Goal: Information Seeking & Learning: Learn about a topic

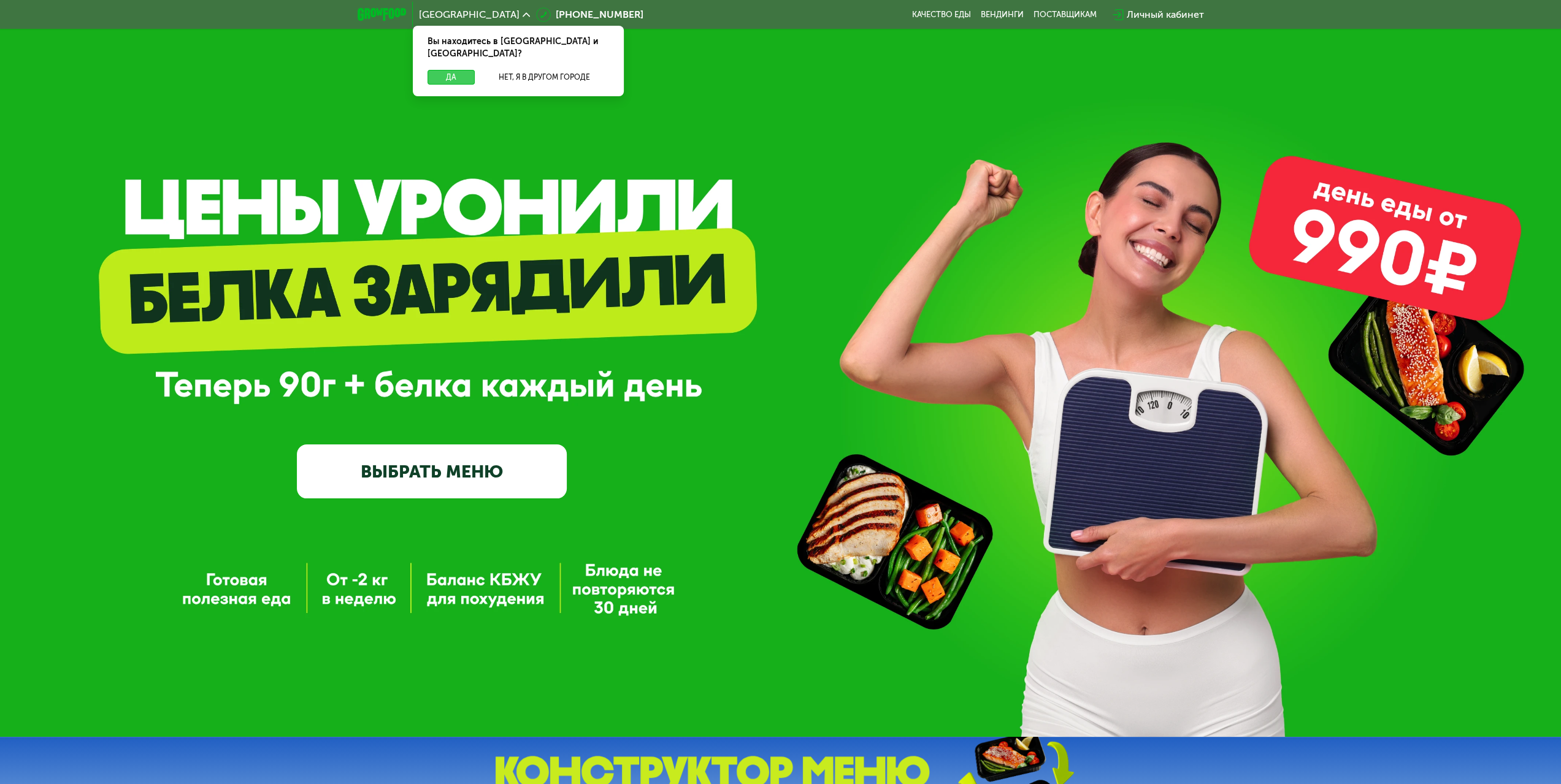
click at [462, 70] on button "Да" at bounding box center [451, 77] width 47 height 15
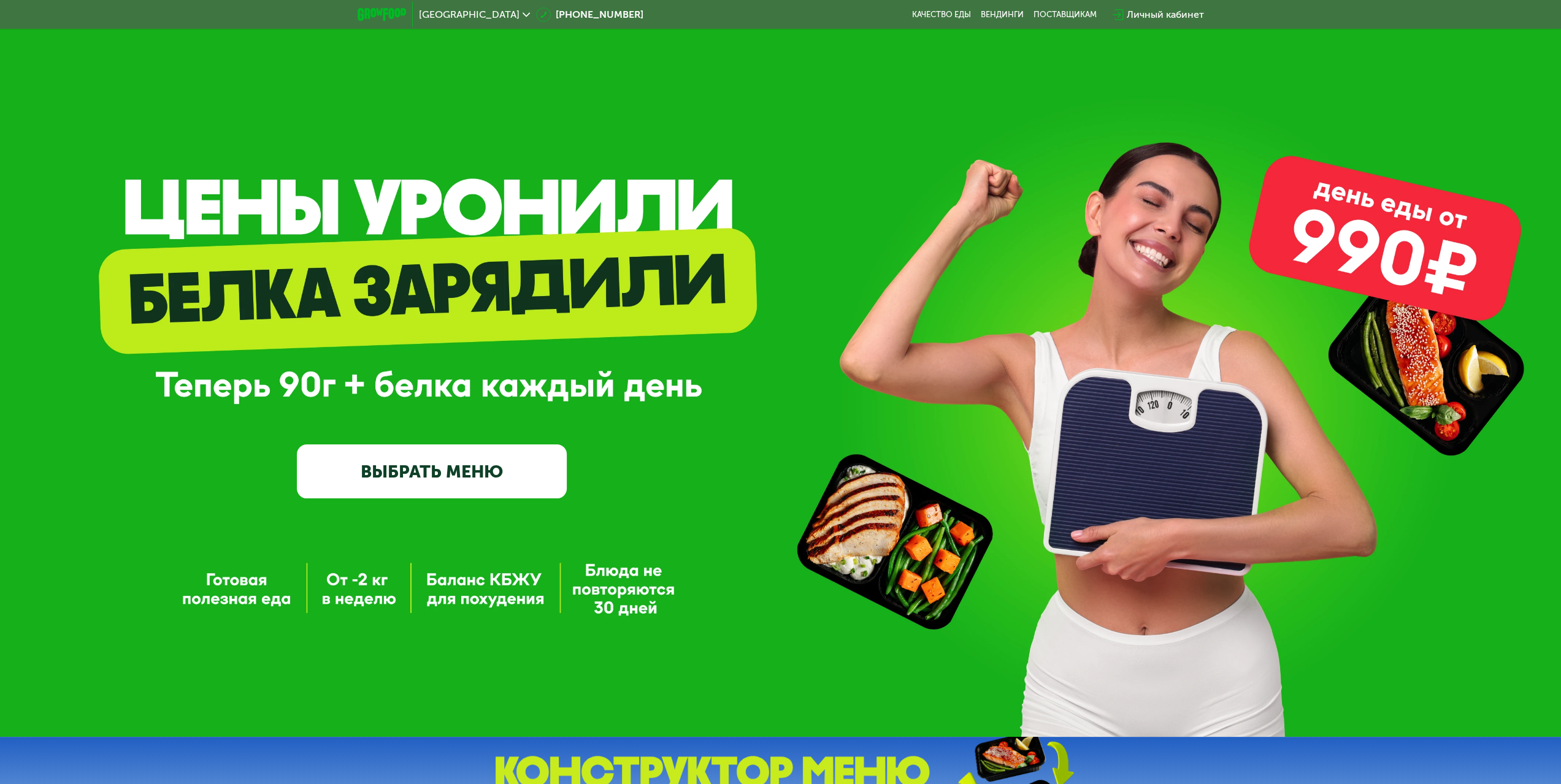
scroll to position [184, 0]
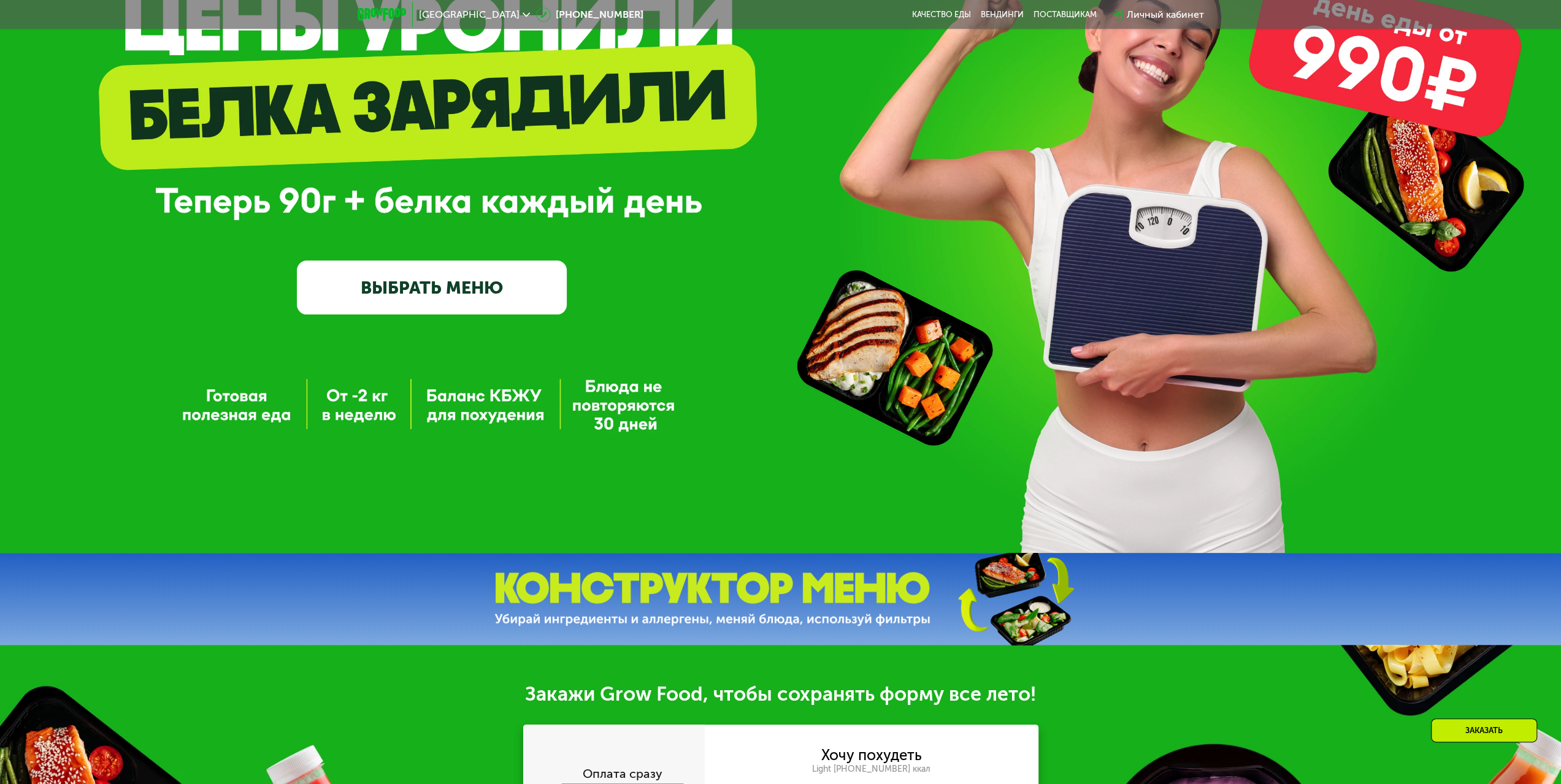
click at [410, 284] on link "ВЫБРАТЬ МЕНЮ" at bounding box center [431, 288] width 270 height 54
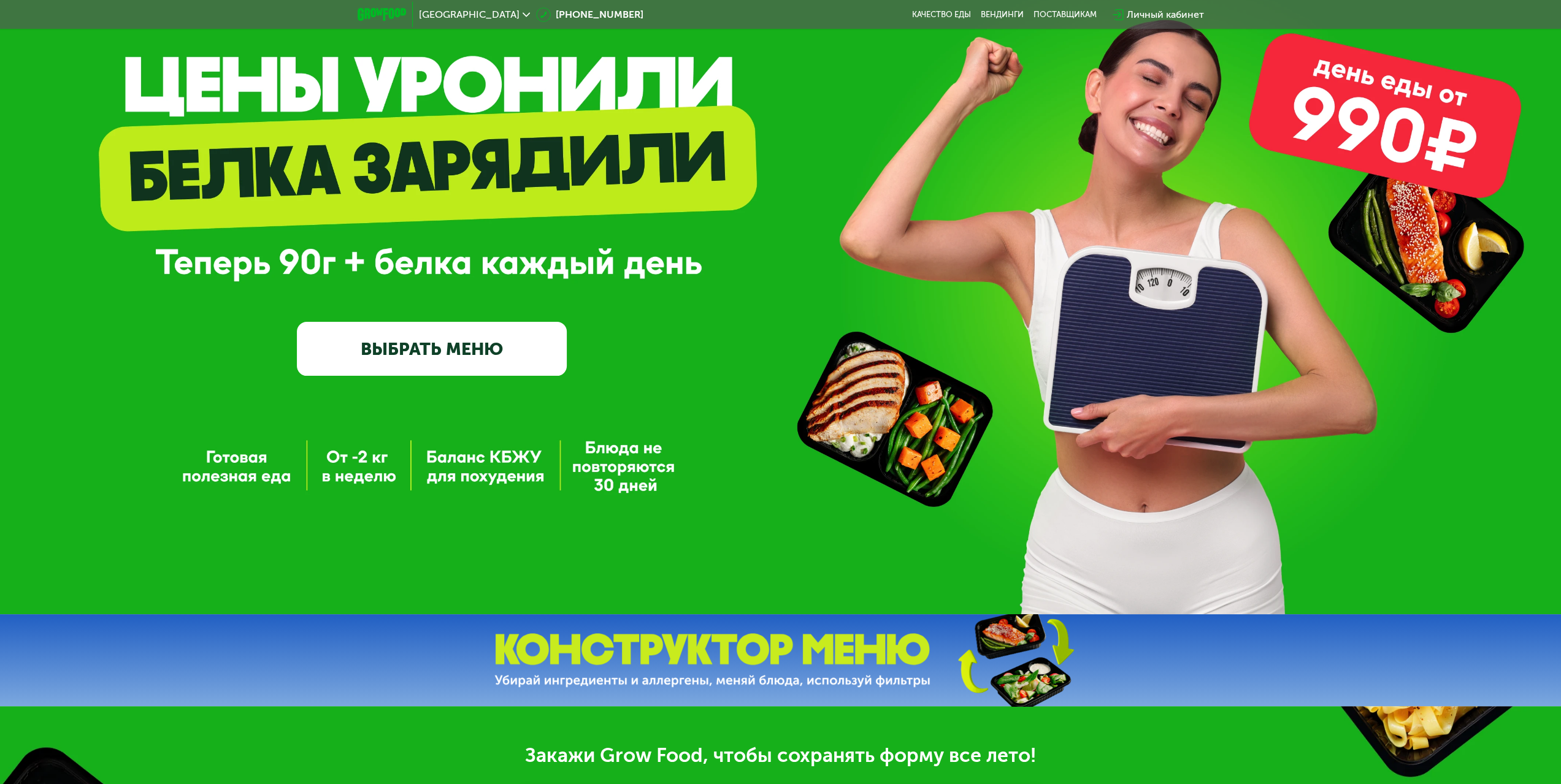
scroll to position [0, 0]
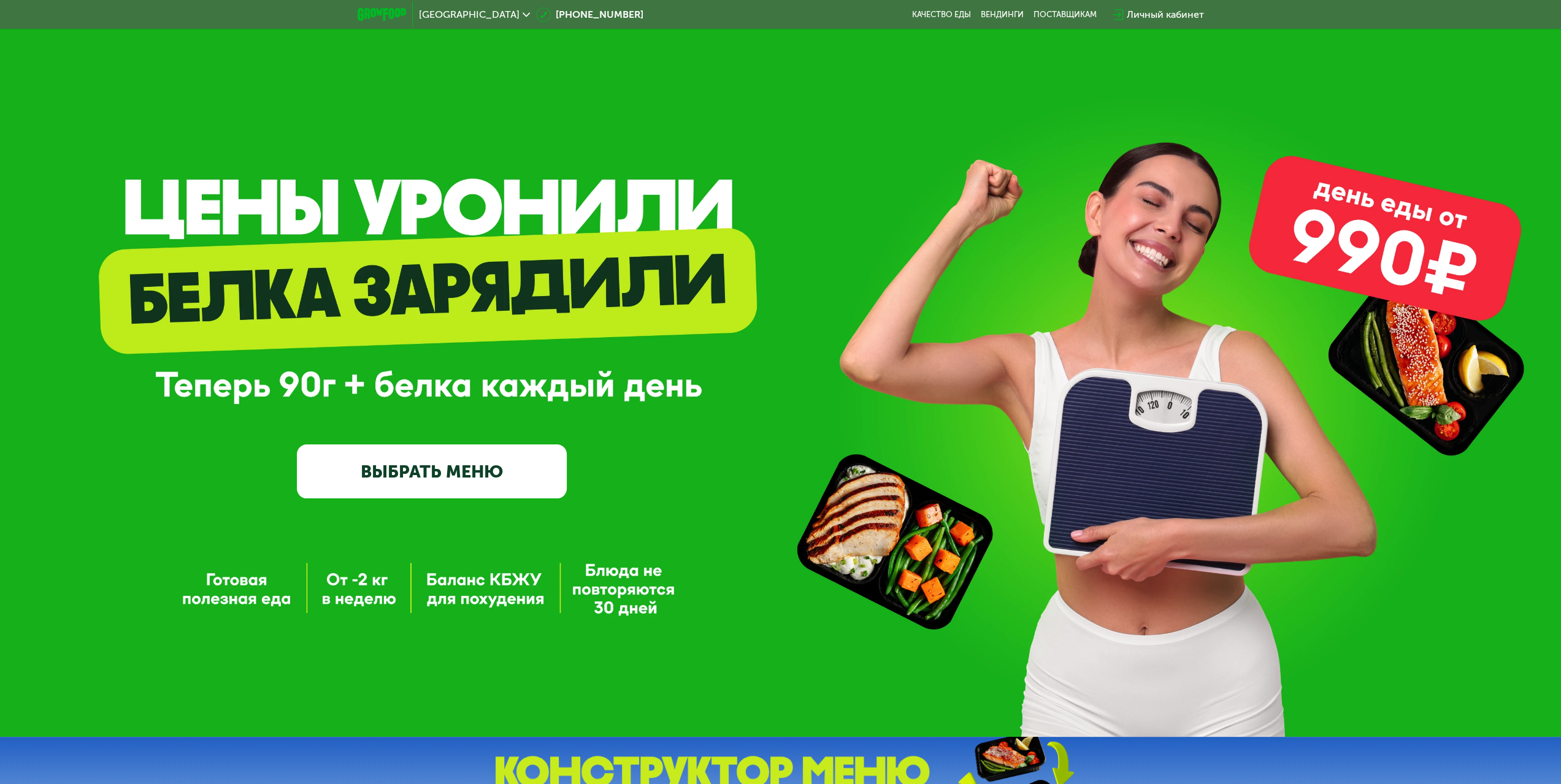
click at [503, 482] on link "ВЫБРАТЬ МЕНЮ" at bounding box center [431, 472] width 270 height 54
click at [483, 474] on link "ВЫБРАТЬ МЕНЮ" at bounding box center [431, 472] width 270 height 54
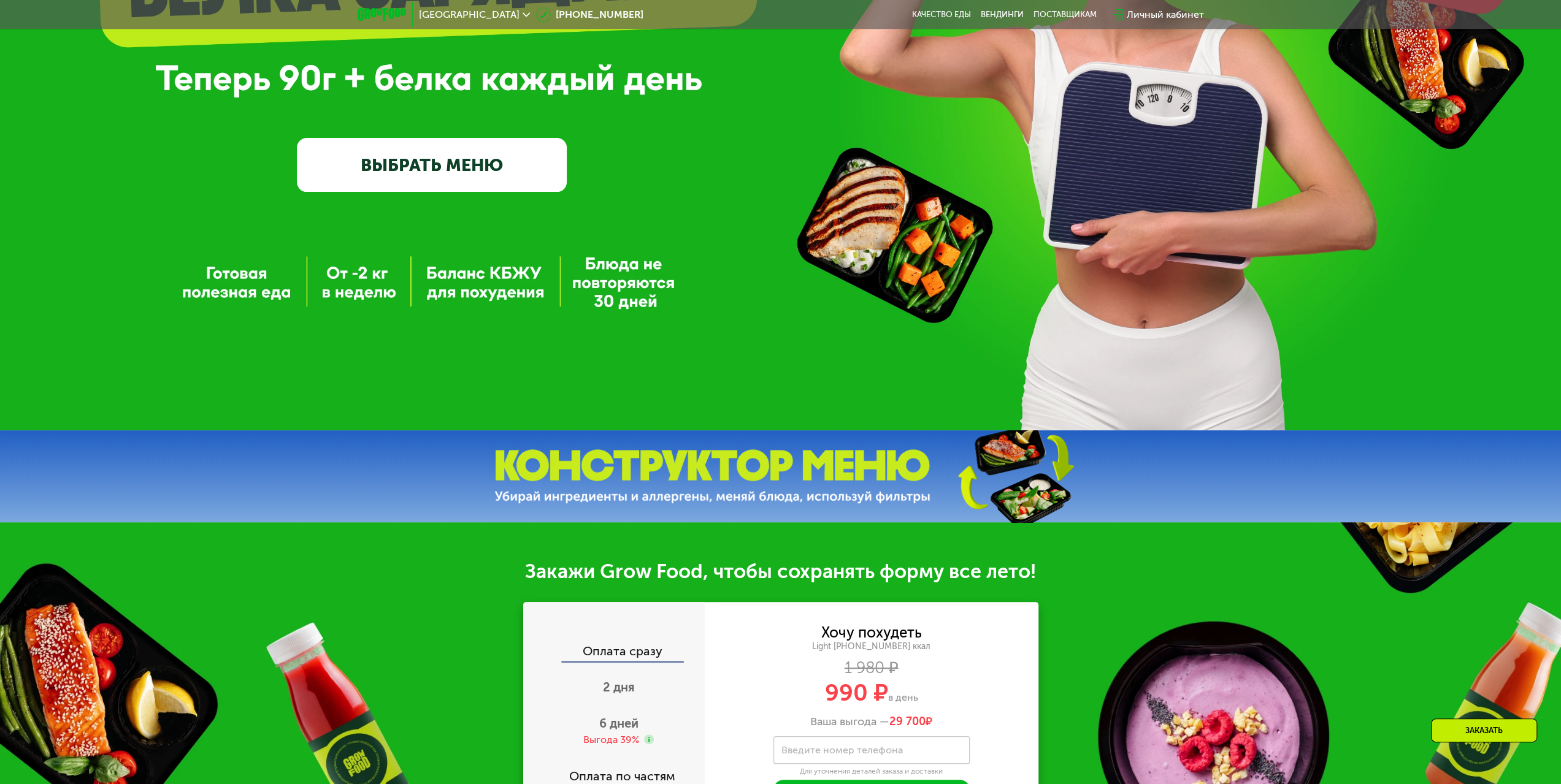
scroll to position [552, 0]
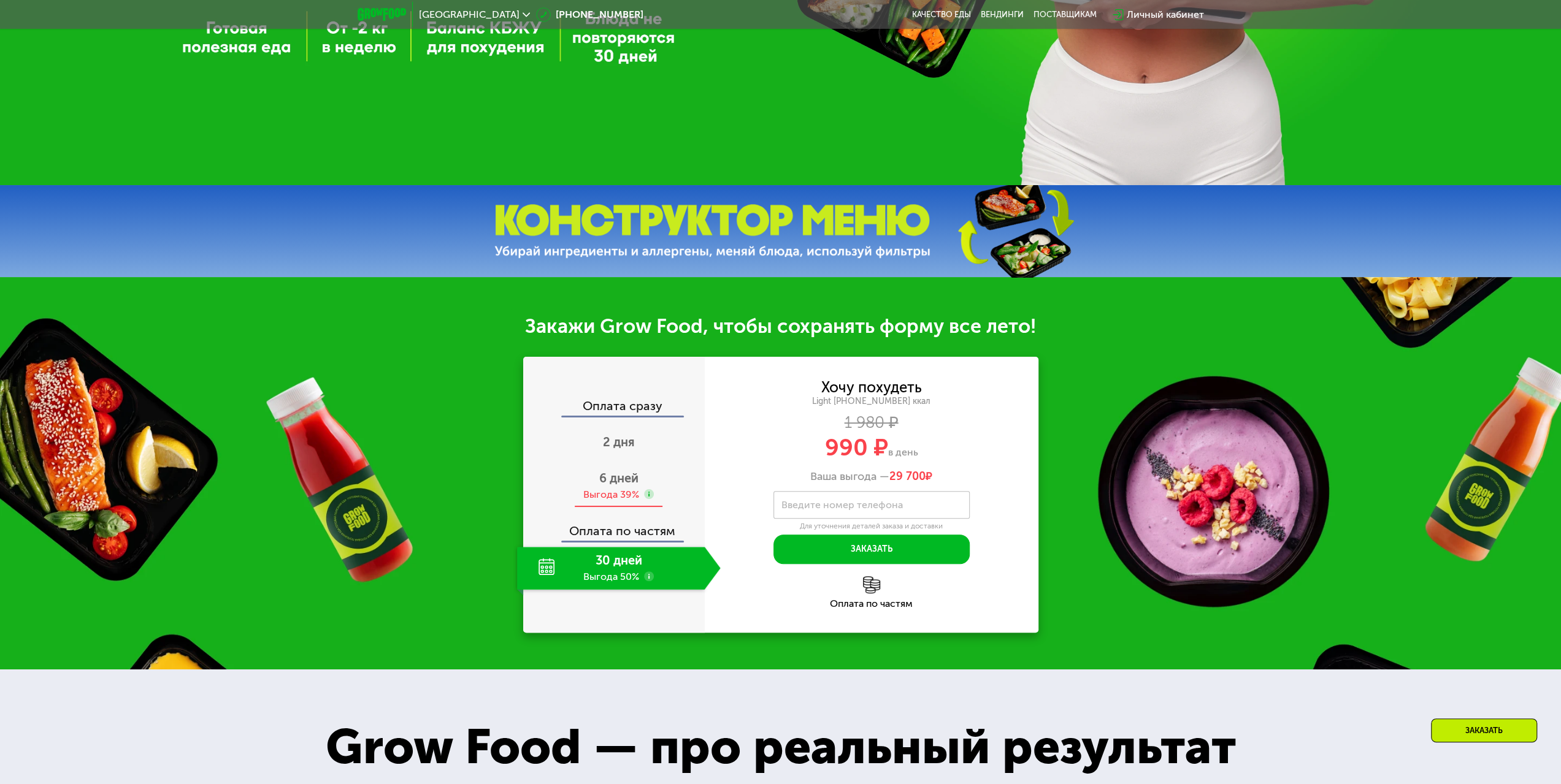
click at [607, 486] on span "6 дней" at bounding box center [619, 478] width 39 height 15
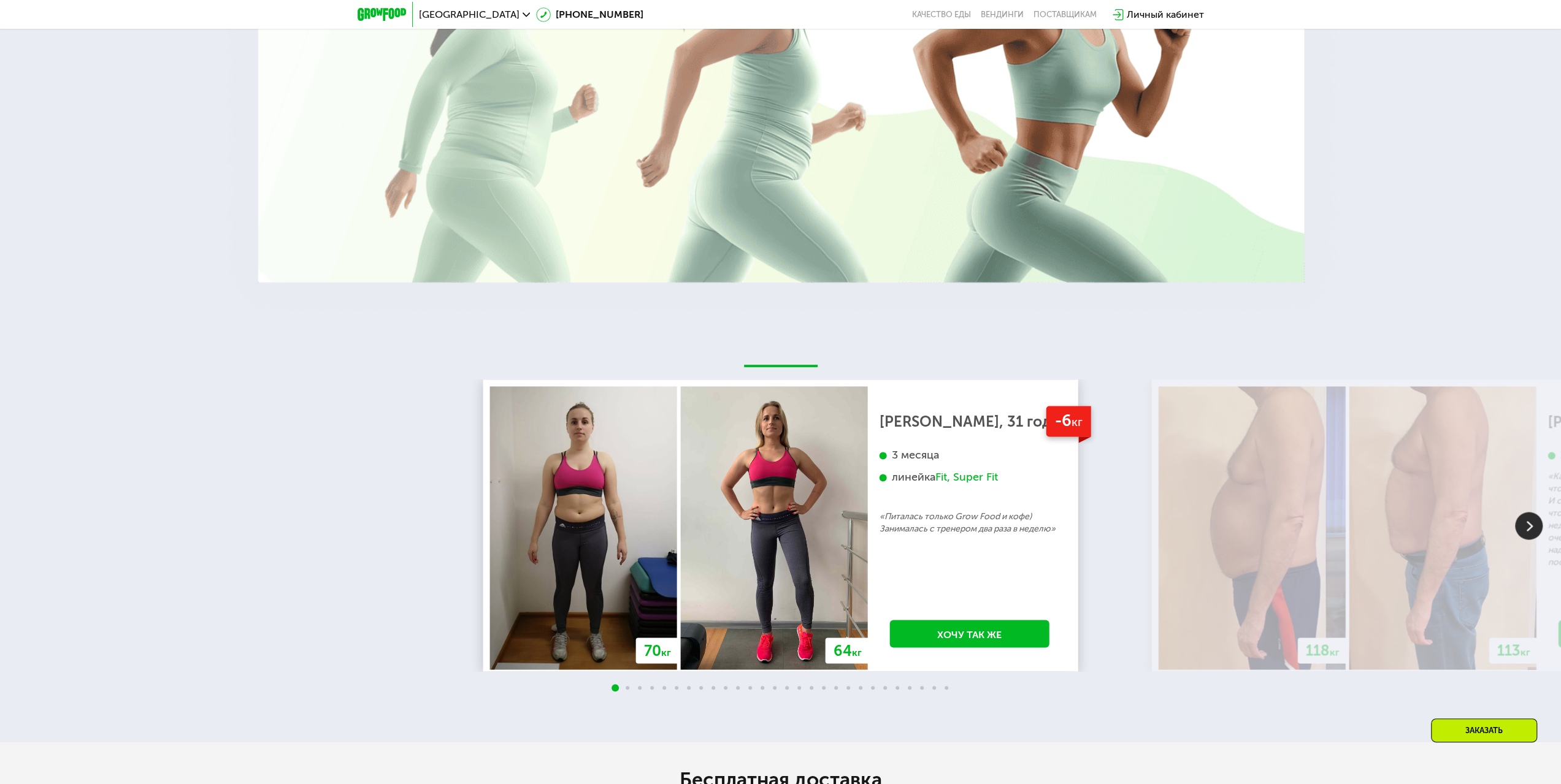
scroll to position [1900, 0]
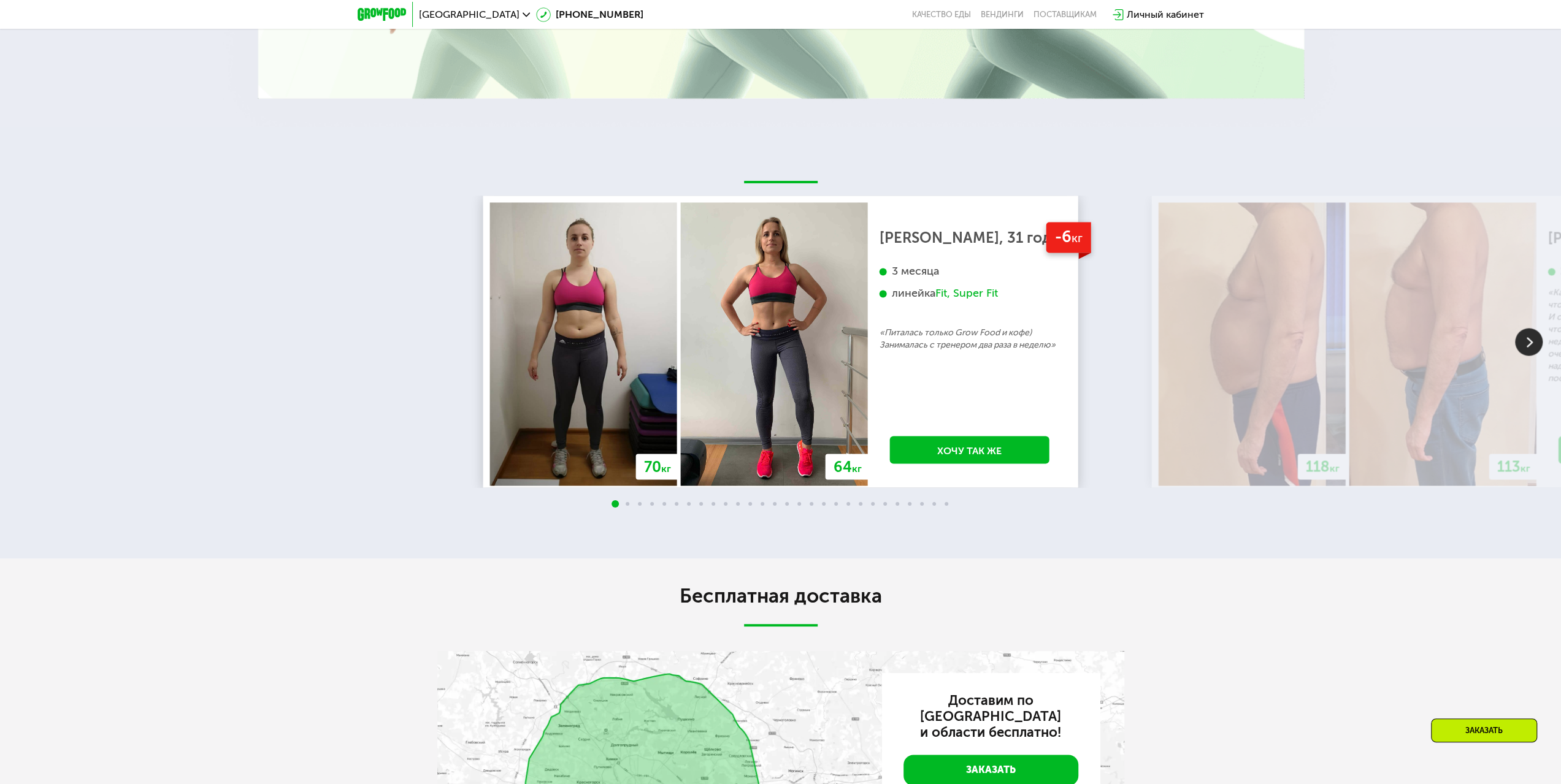
click at [628, 506] on span at bounding box center [627, 504] width 3 height 3
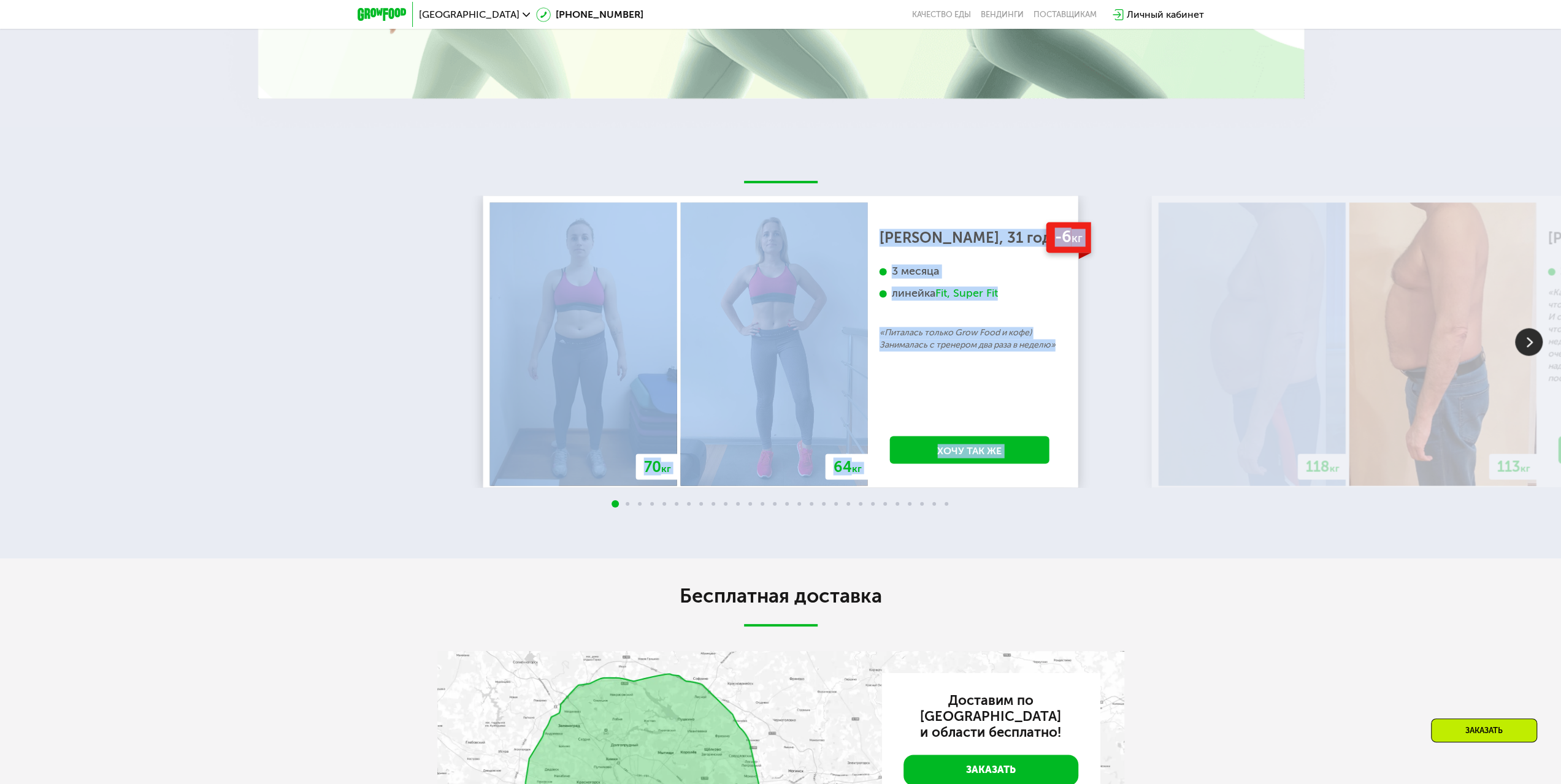
drag, startPoint x: 806, startPoint y: 189, endPoint x: 1104, endPoint y: 170, distance: 298.6
click at [1102, 170] on div "70 кг 64 кг -6 кг Екатерина, 31 год 3 месяца линейка Fit, Super Fit «Питалась т…" at bounding box center [780, 343] width 1561 height 432
click at [1530, 342] on img at bounding box center [1529, 342] width 28 height 28
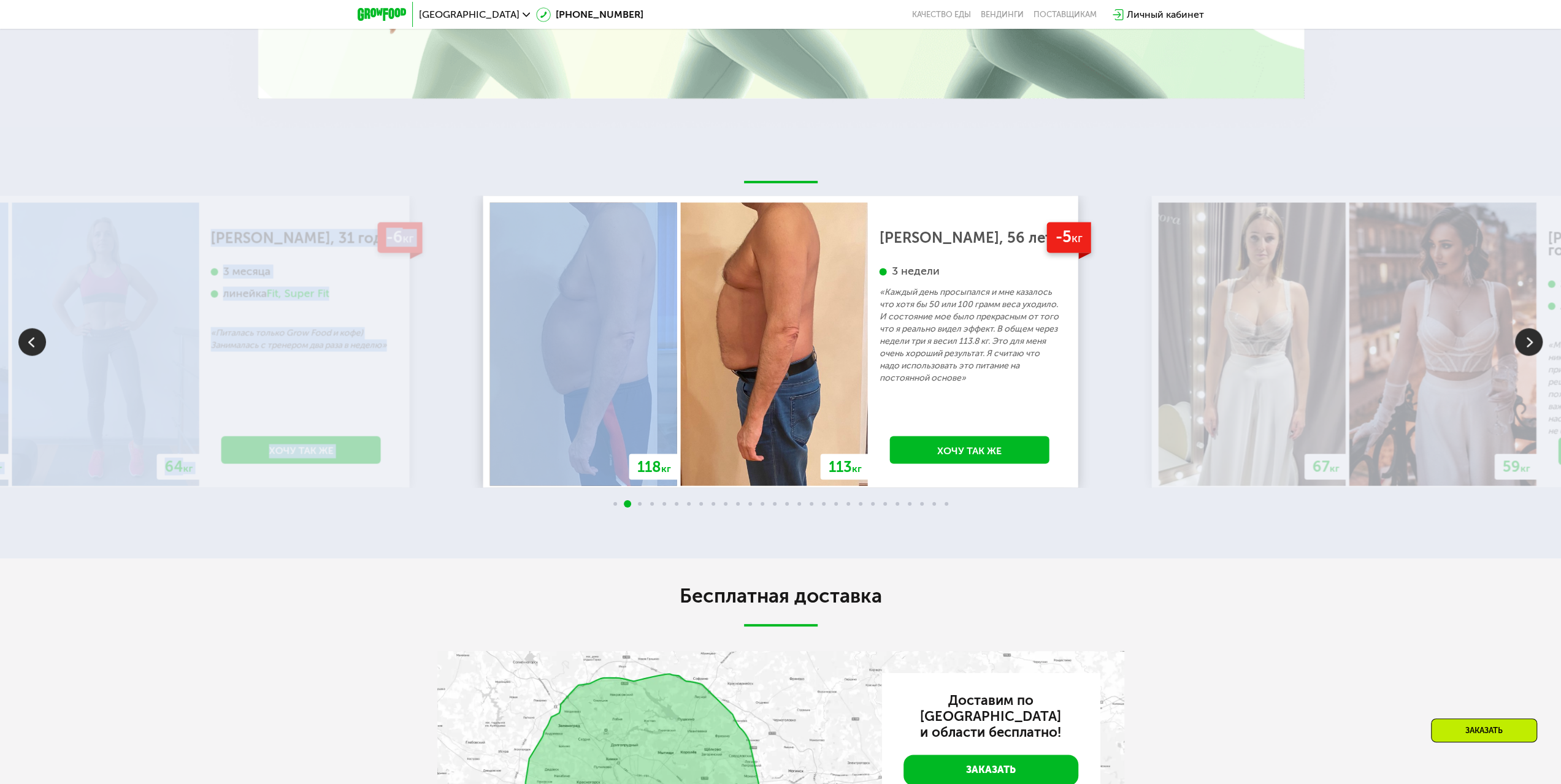
click at [1530, 342] on img at bounding box center [1529, 342] width 28 height 28
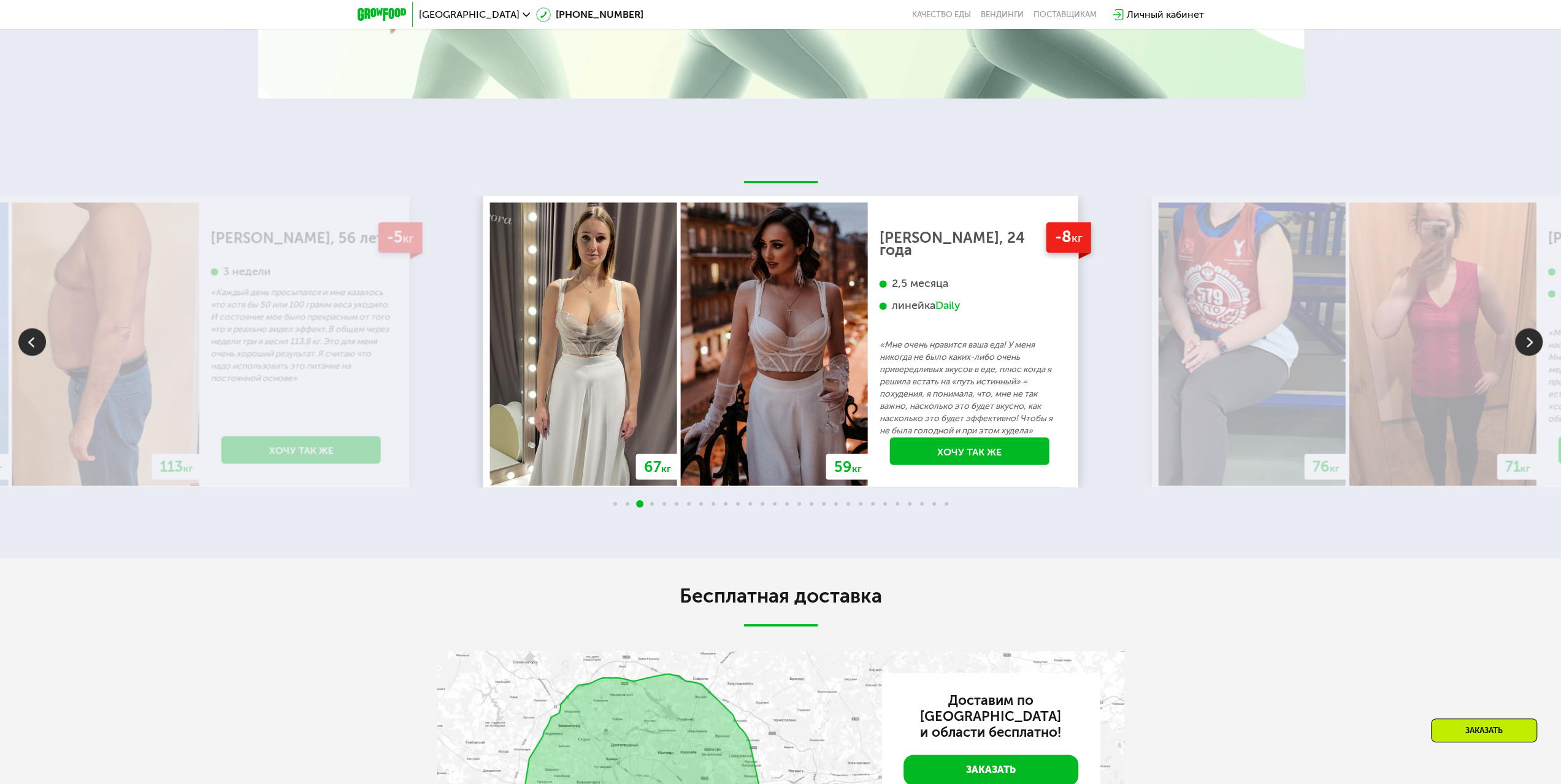
click at [1532, 336] on img at bounding box center [1529, 342] width 28 height 28
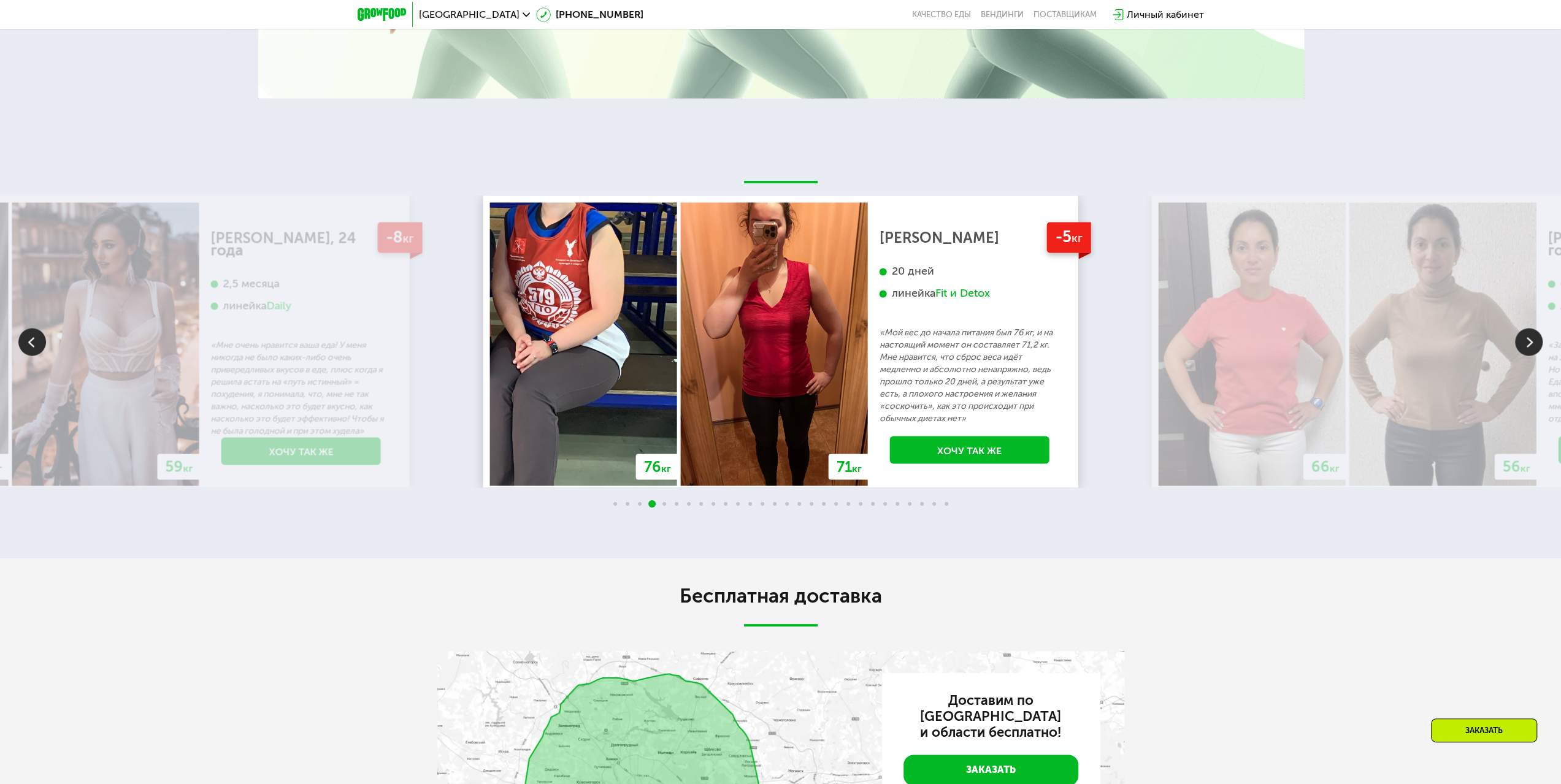
click at [1532, 336] on img at bounding box center [1529, 342] width 28 height 28
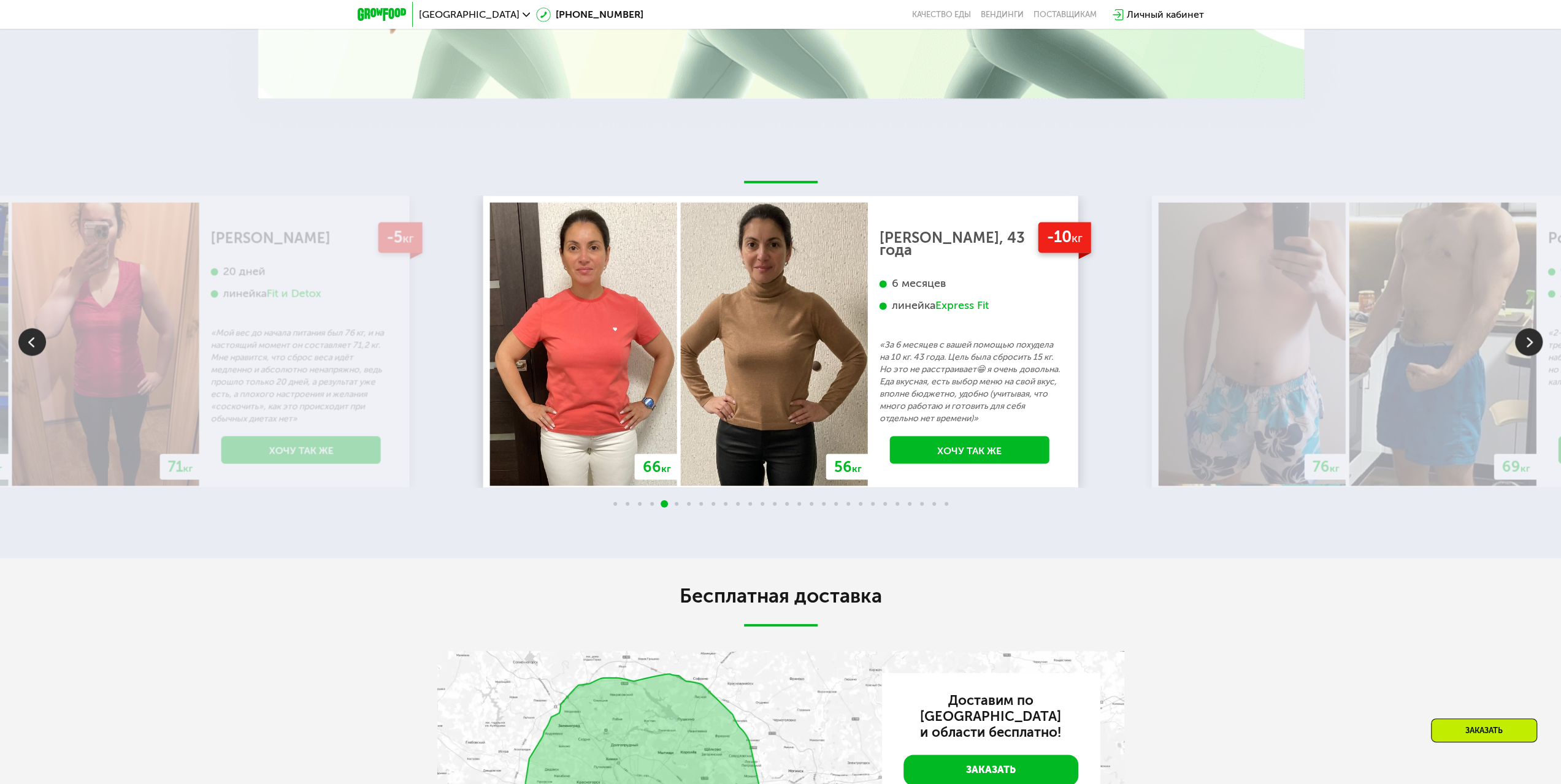
click at [1532, 336] on img at bounding box center [1529, 342] width 28 height 28
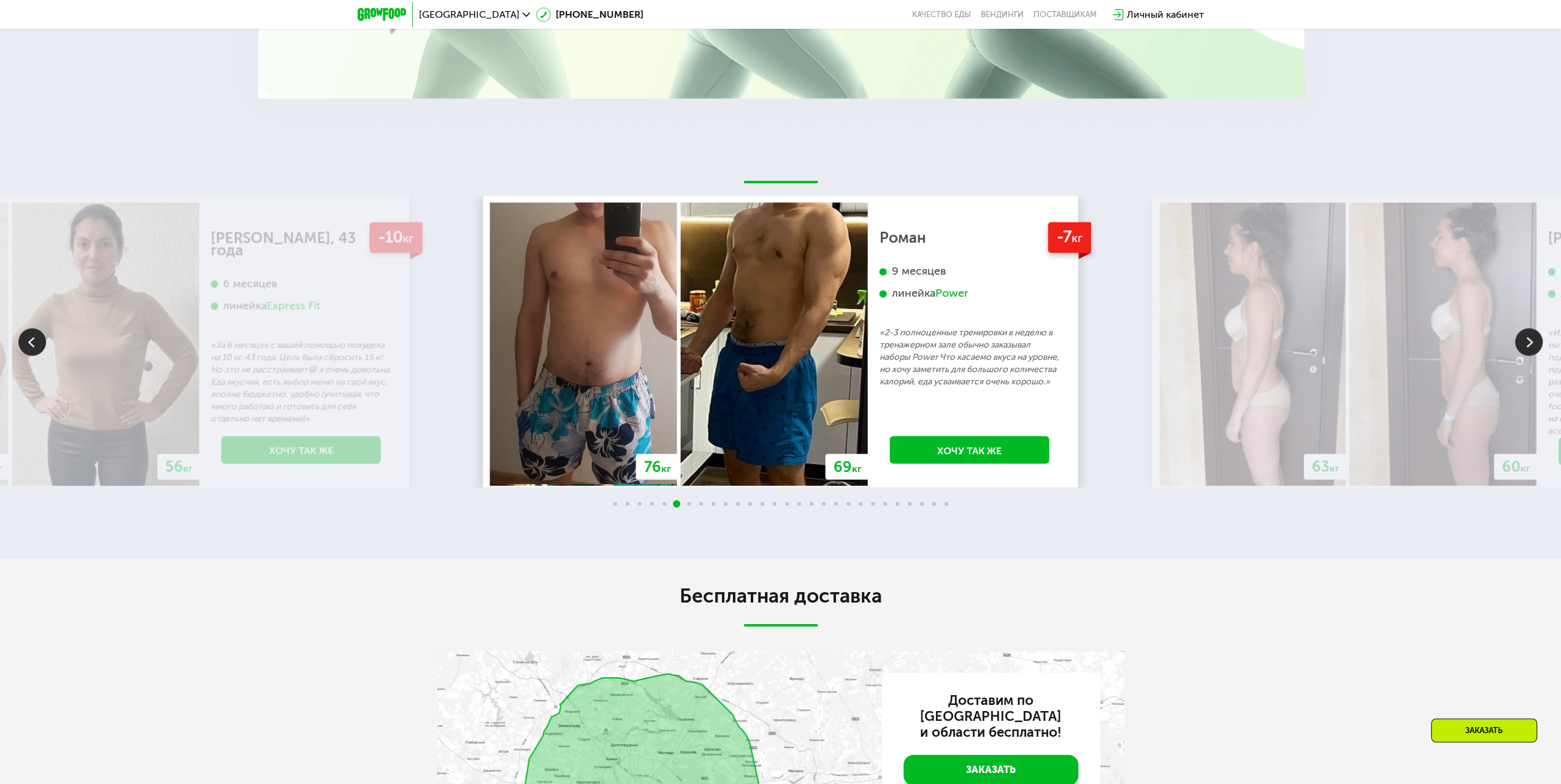
click at [1532, 336] on img at bounding box center [1529, 342] width 28 height 28
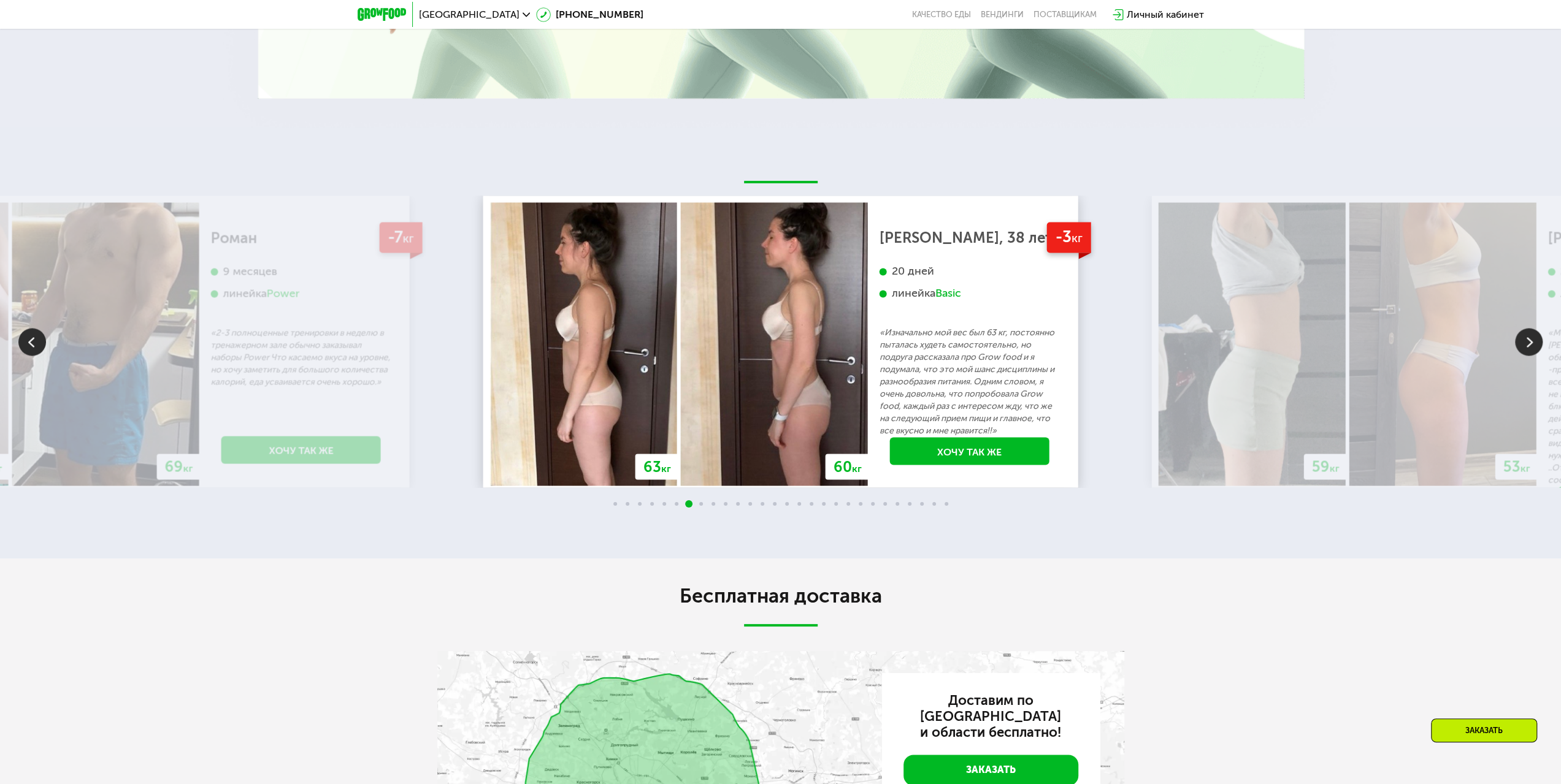
click at [1532, 336] on img at bounding box center [1529, 342] width 28 height 28
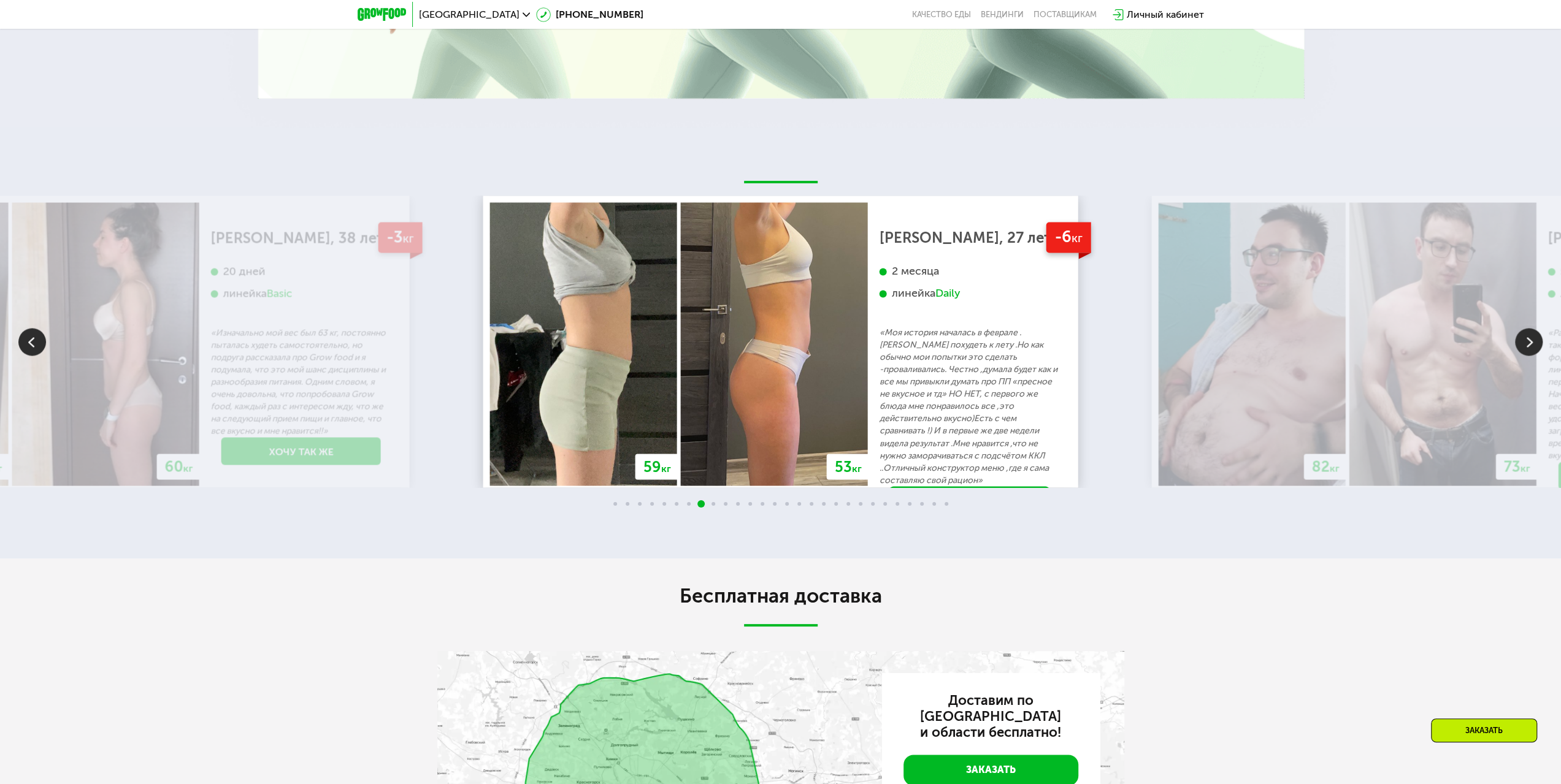
click at [1532, 336] on img at bounding box center [1529, 342] width 28 height 28
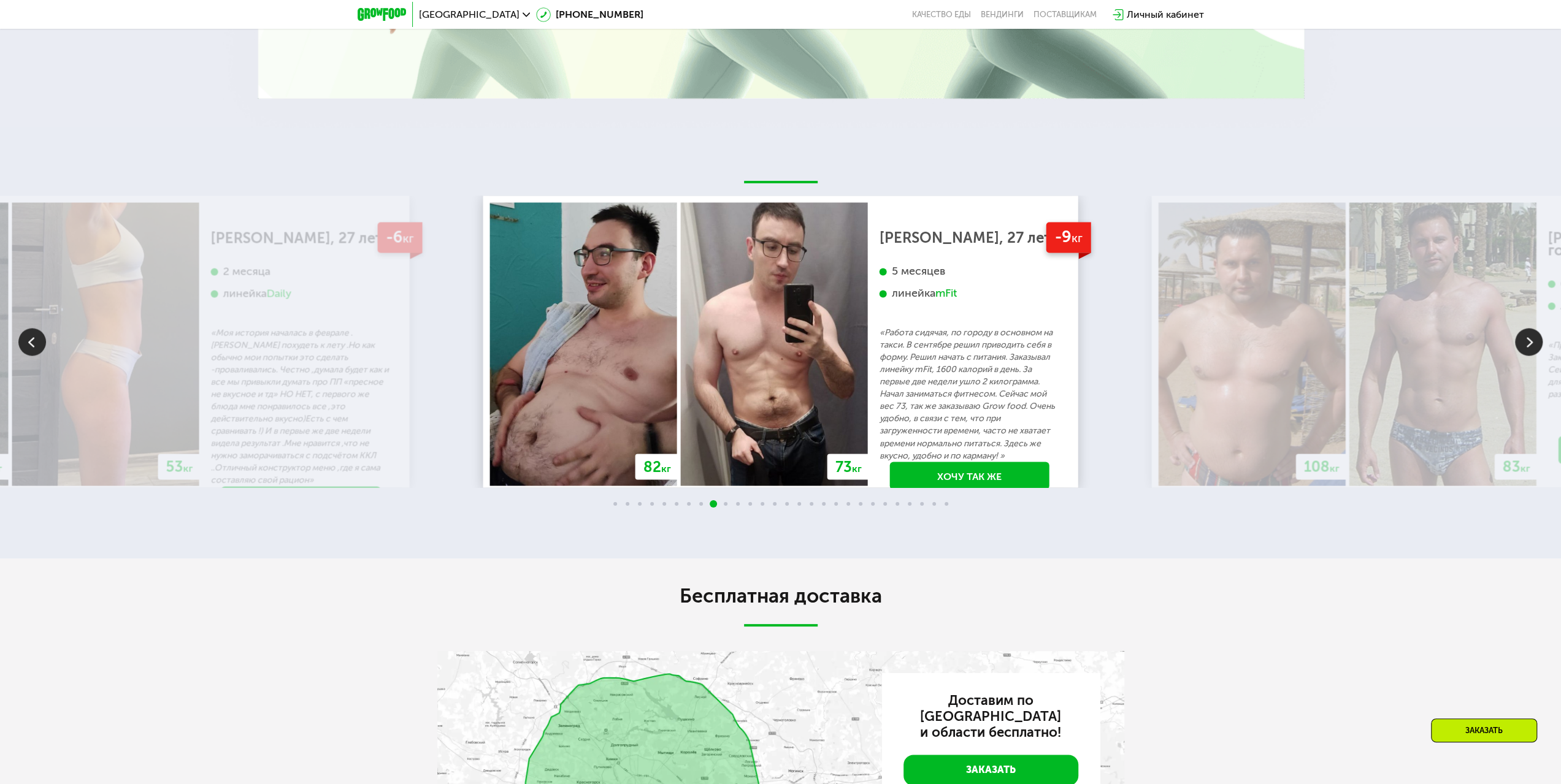
click at [1532, 336] on img at bounding box center [1529, 342] width 28 height 28
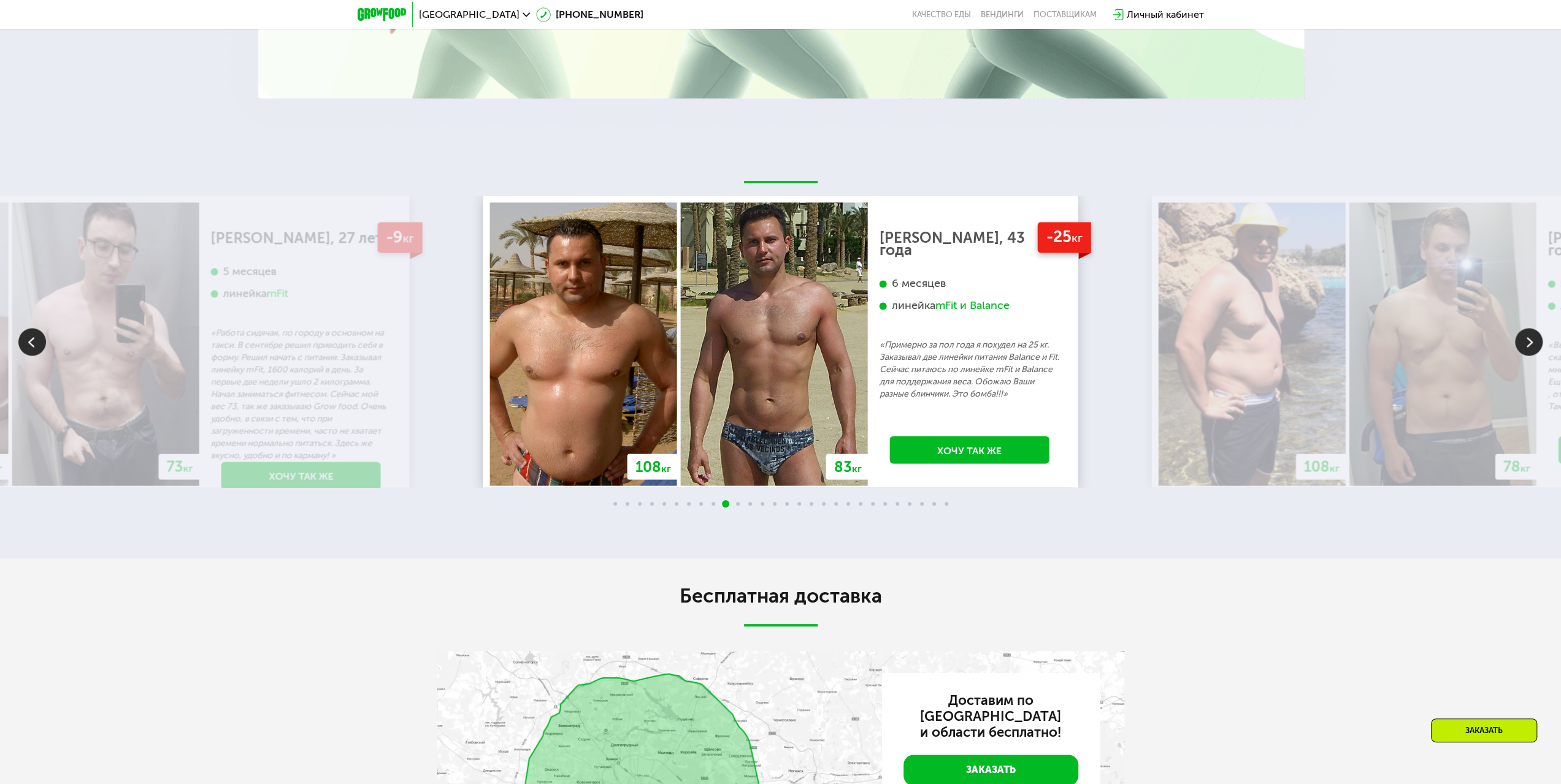
click at [1532, 336] on img at bounding box center [1529, 342] width 28 height 28
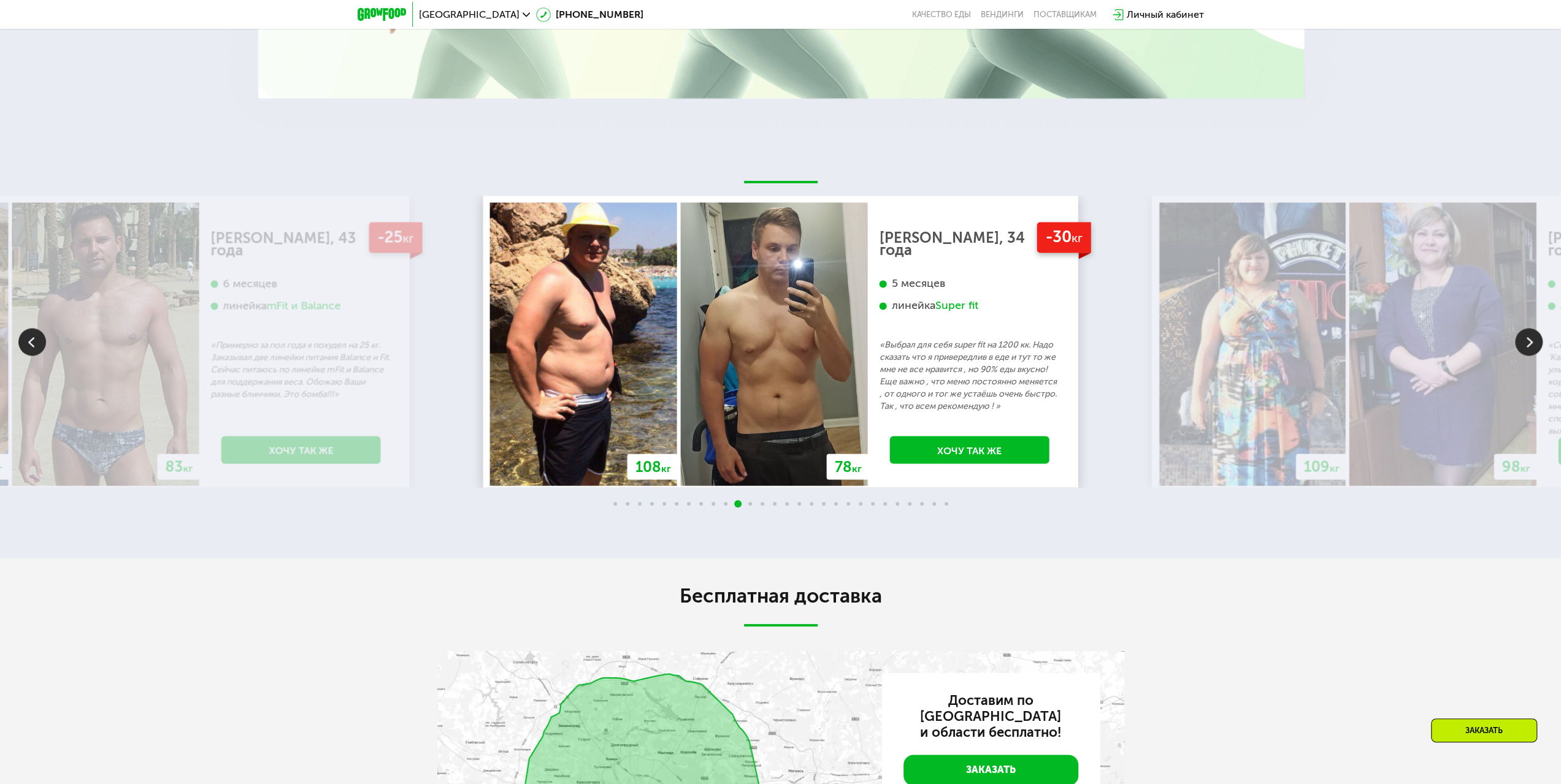
click at [1532, 336] on img at bounding box center [1529, 342] width 28 height 28
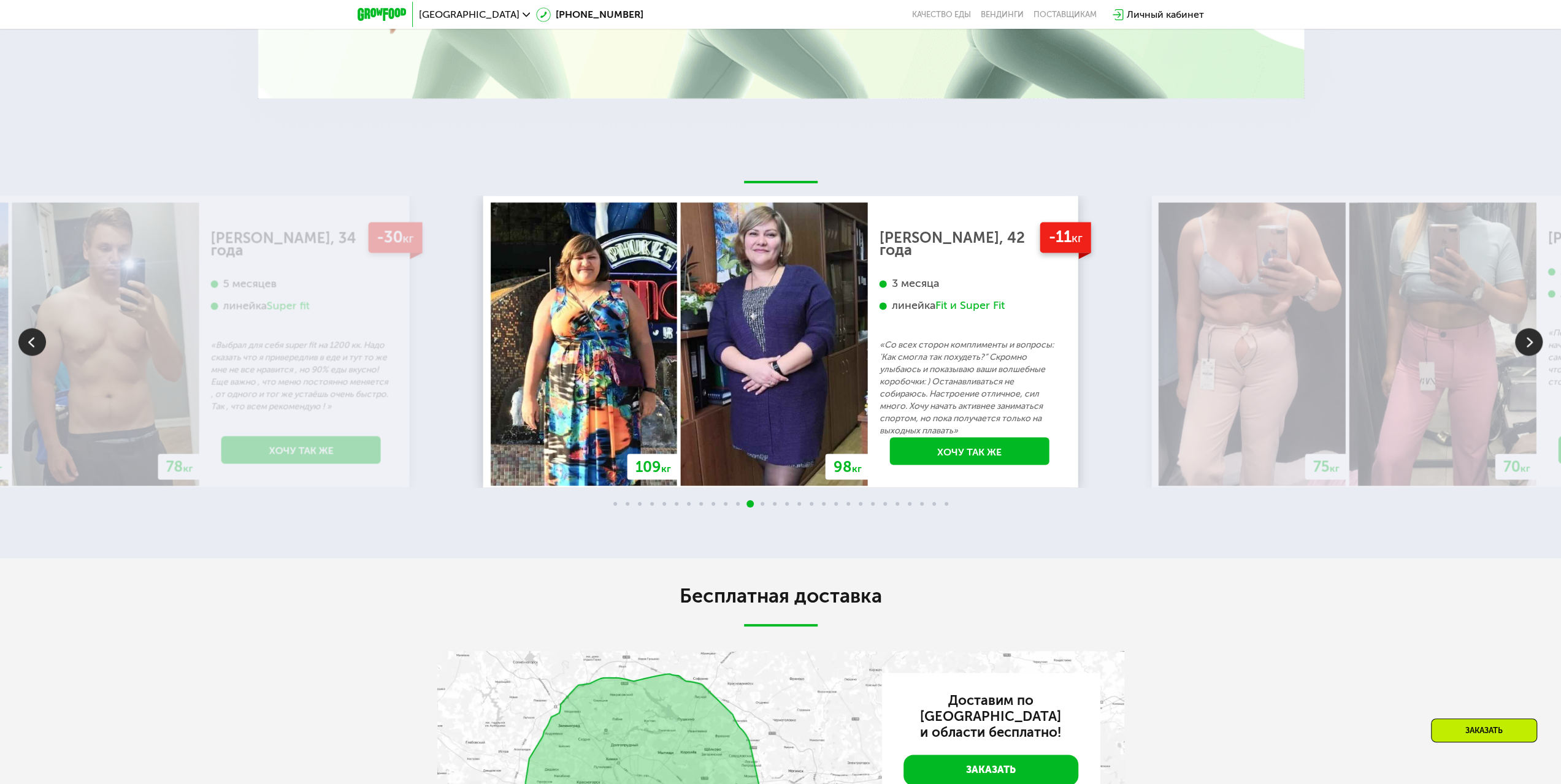
click at [1532, 336] on img at bounding box center [1529, 342] width 28 height 28
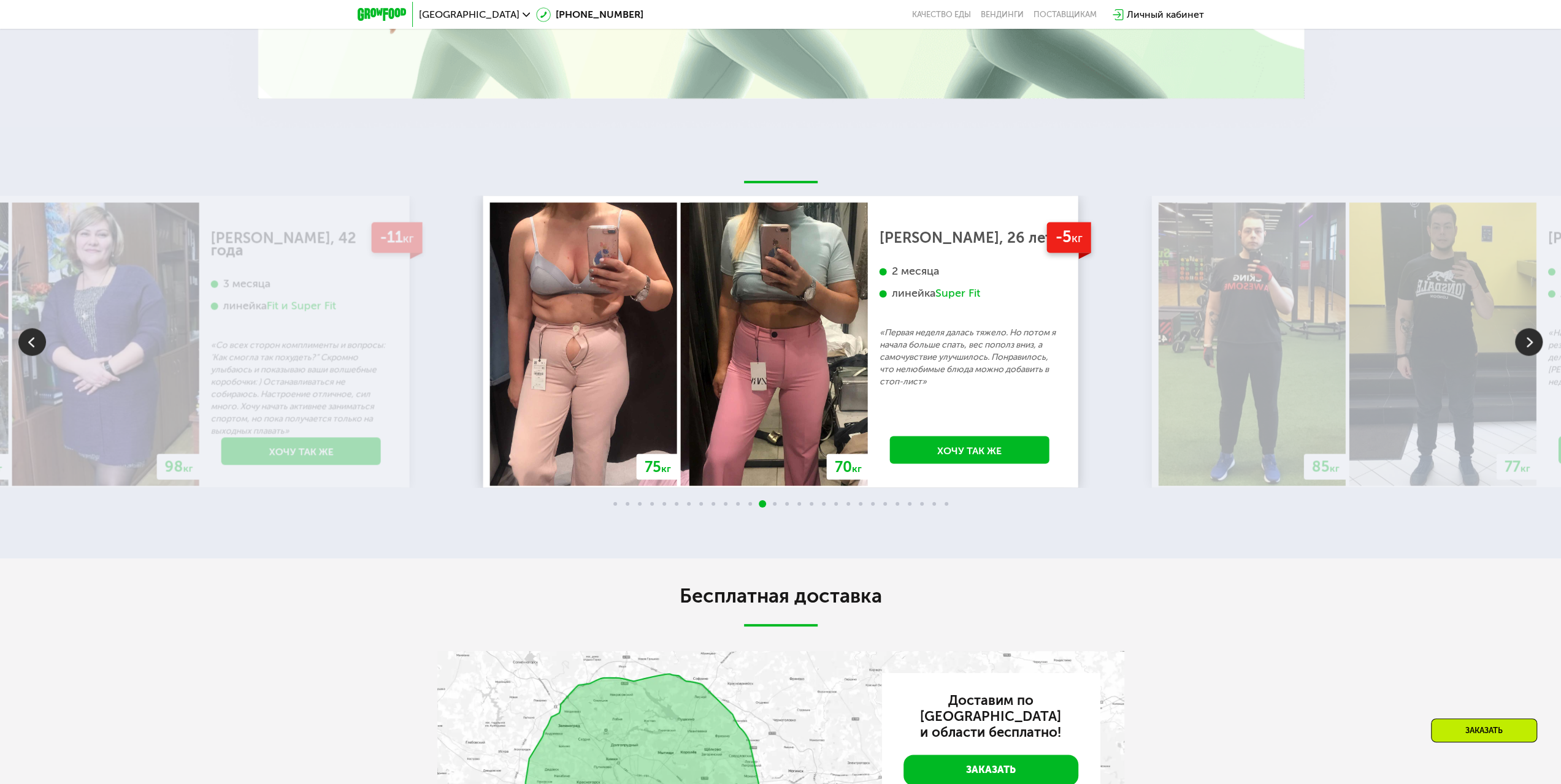
click at [1532, 336] on img at bounding box center [1529, 342] width 28 height 28
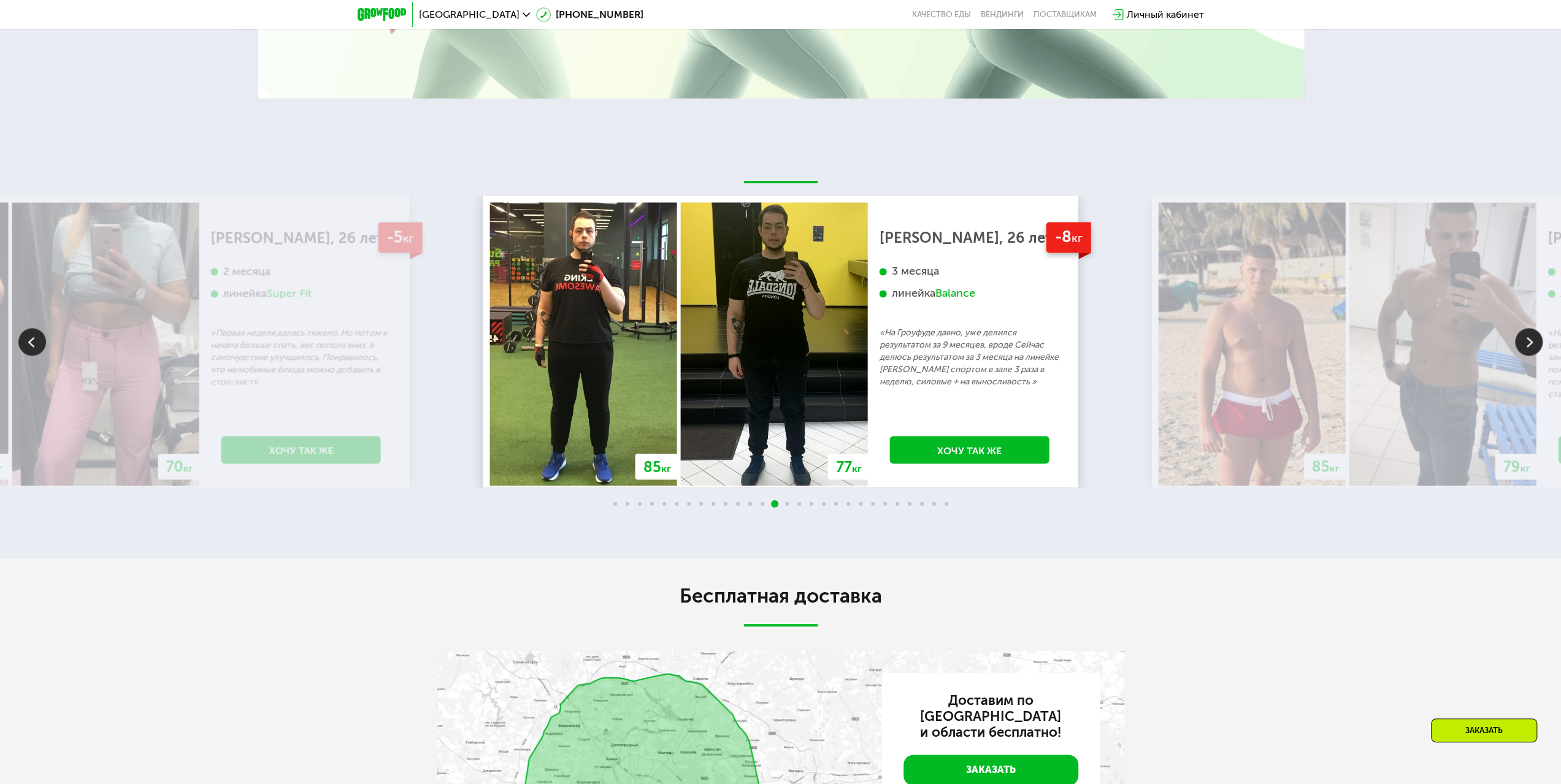
click at [1532, 336] on img at bounding box center [1529, 342] width 28 height 28
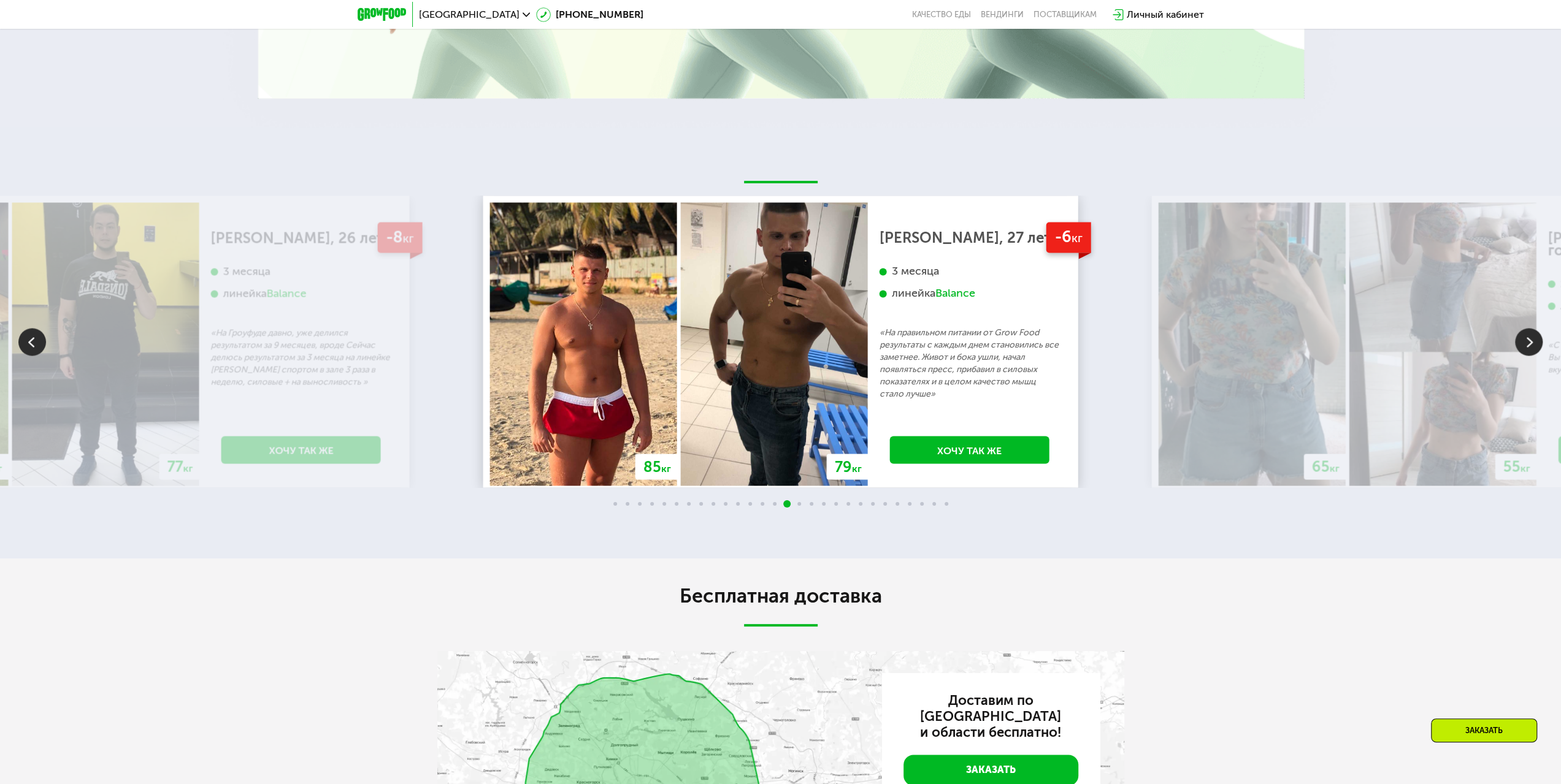
click at [1532, 336] on img at bounding box center [1529, 342] width 28 height 28
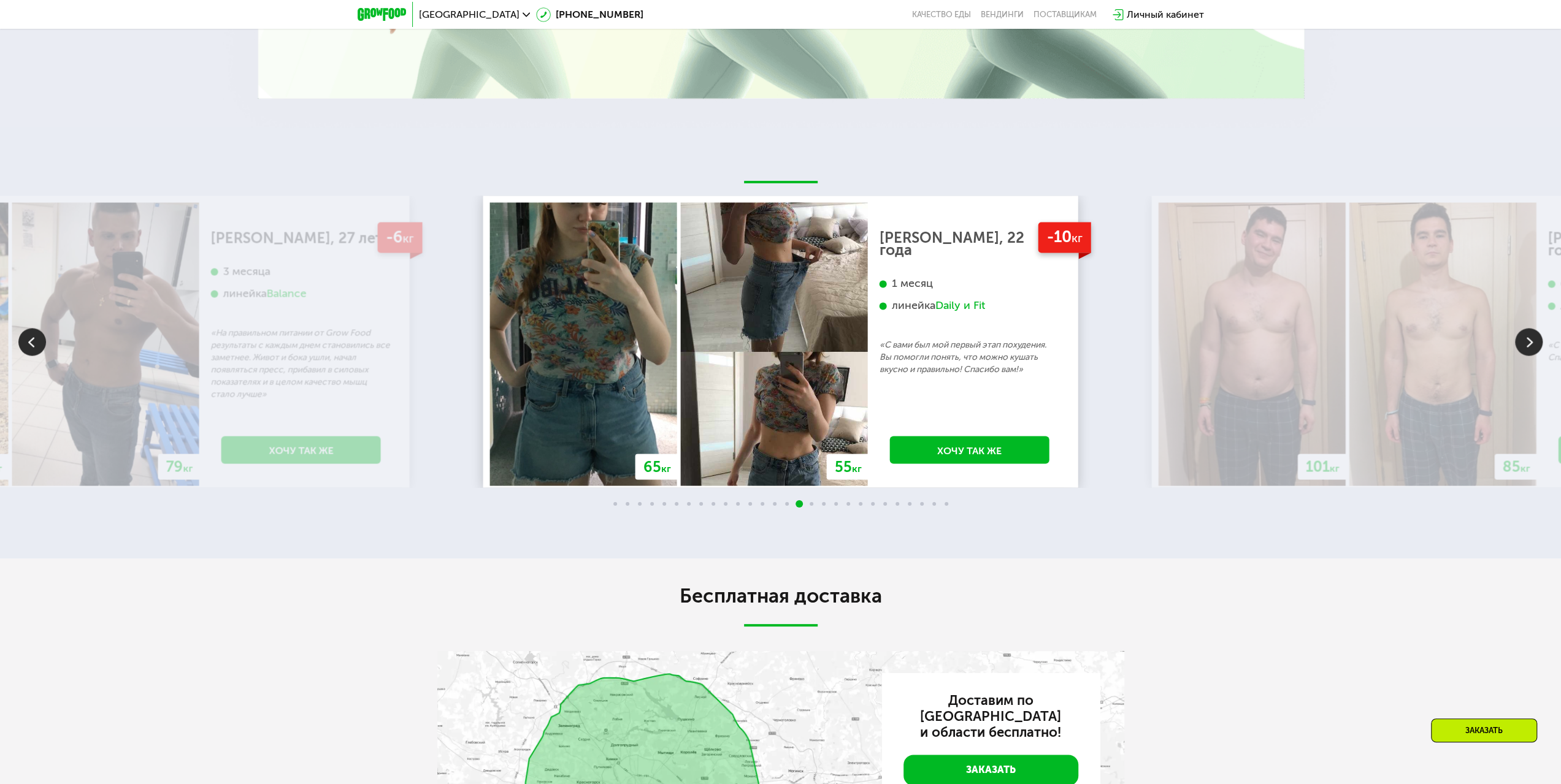
drag, startPoint x: 798, startPoint y: 508, endPoint x: 625, endPoint y: 513, distance: 173.1
click at [663, 509] on div at bounding box center [780, 504] width 1561 height 10
click at [616, 509] on div at bounding box center [780, 504] width 1561 height 10
click at [1536, 339] on img at bounding box center [1529, 342] width 28 height 28
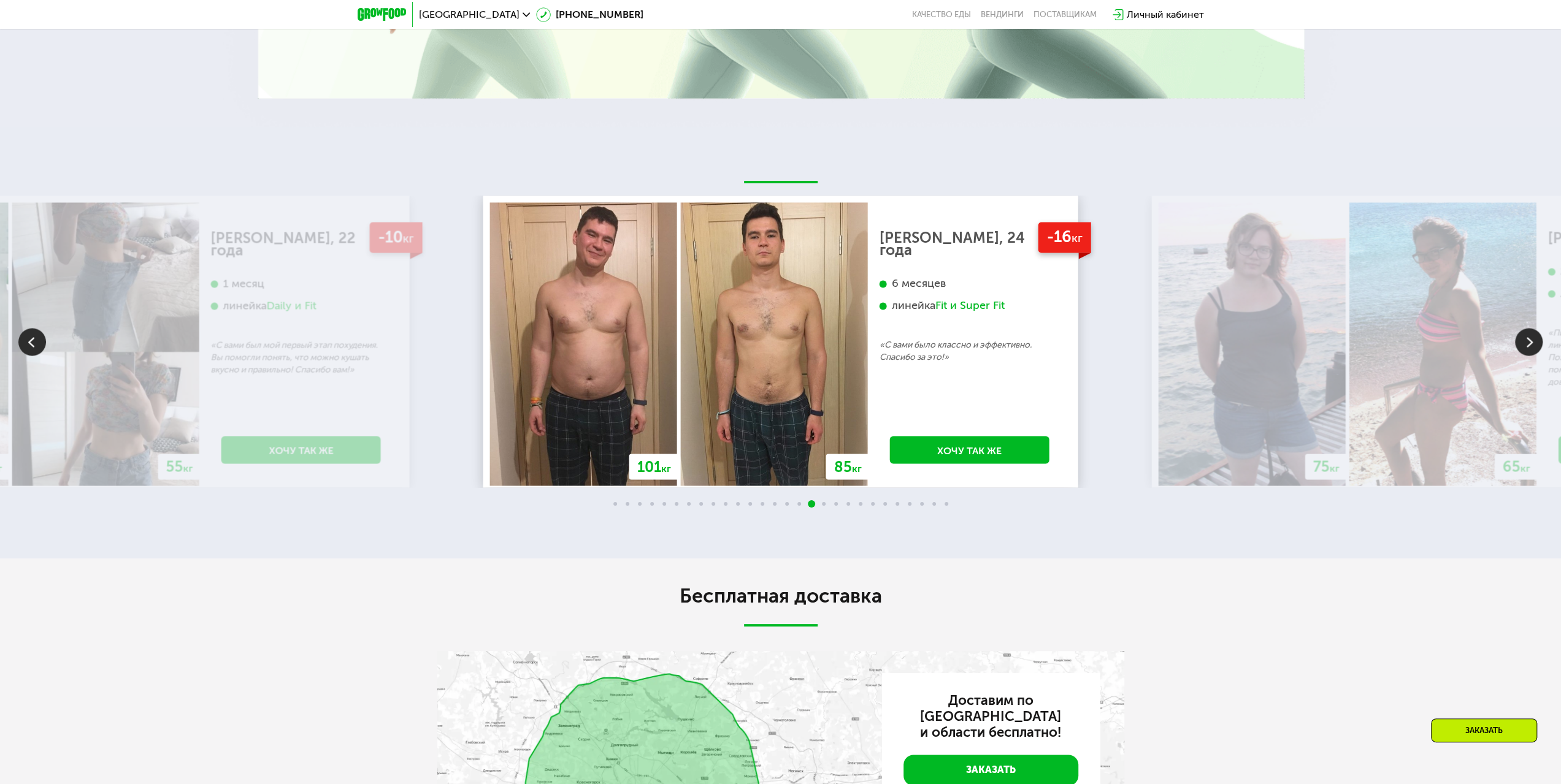
click at [1536, 339] on img at bounding box center [1529, 342] width 28 height 28
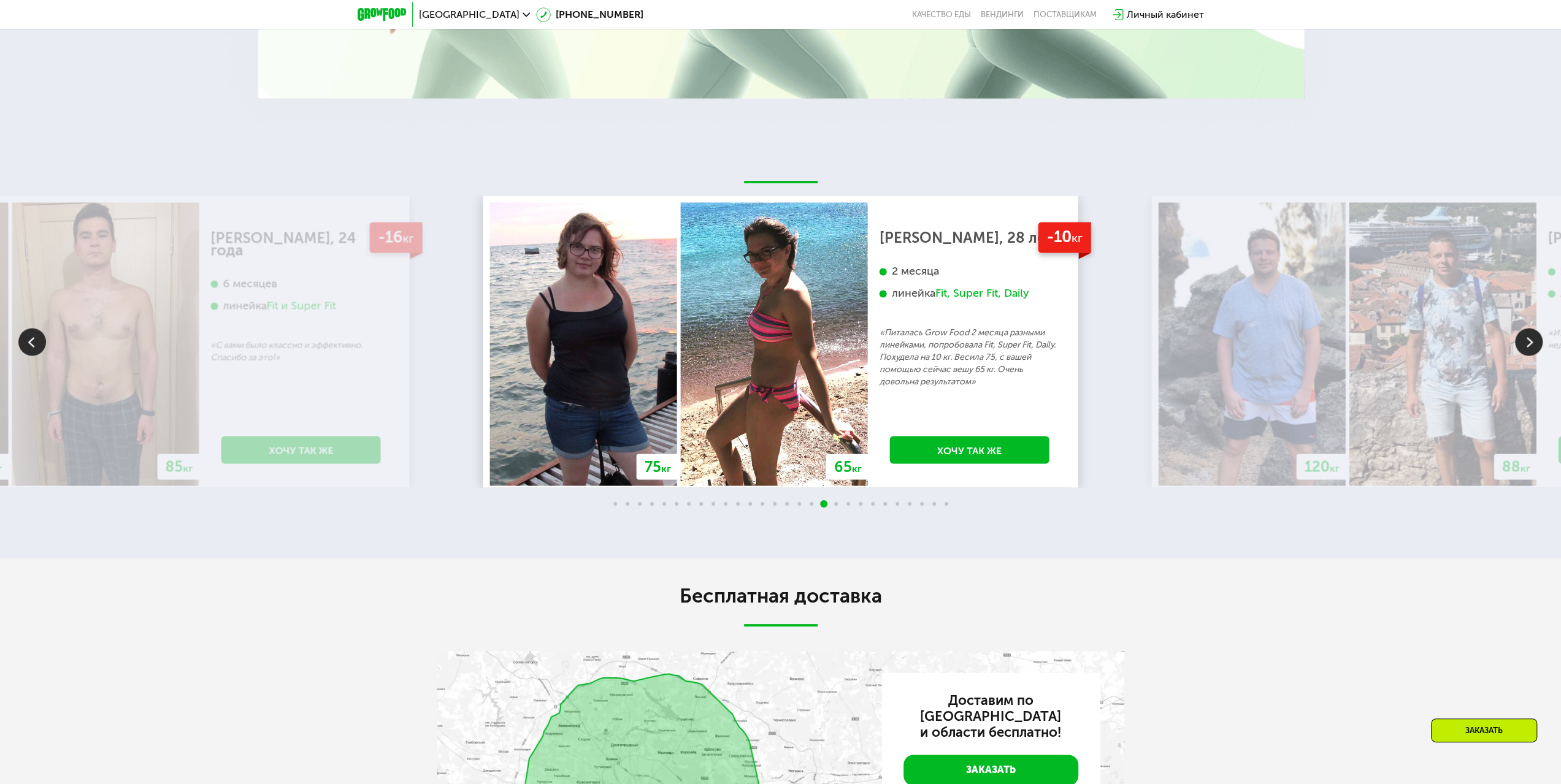
click at [1536, 339] on img at bounding box center [1529, 342] width 28 height 28
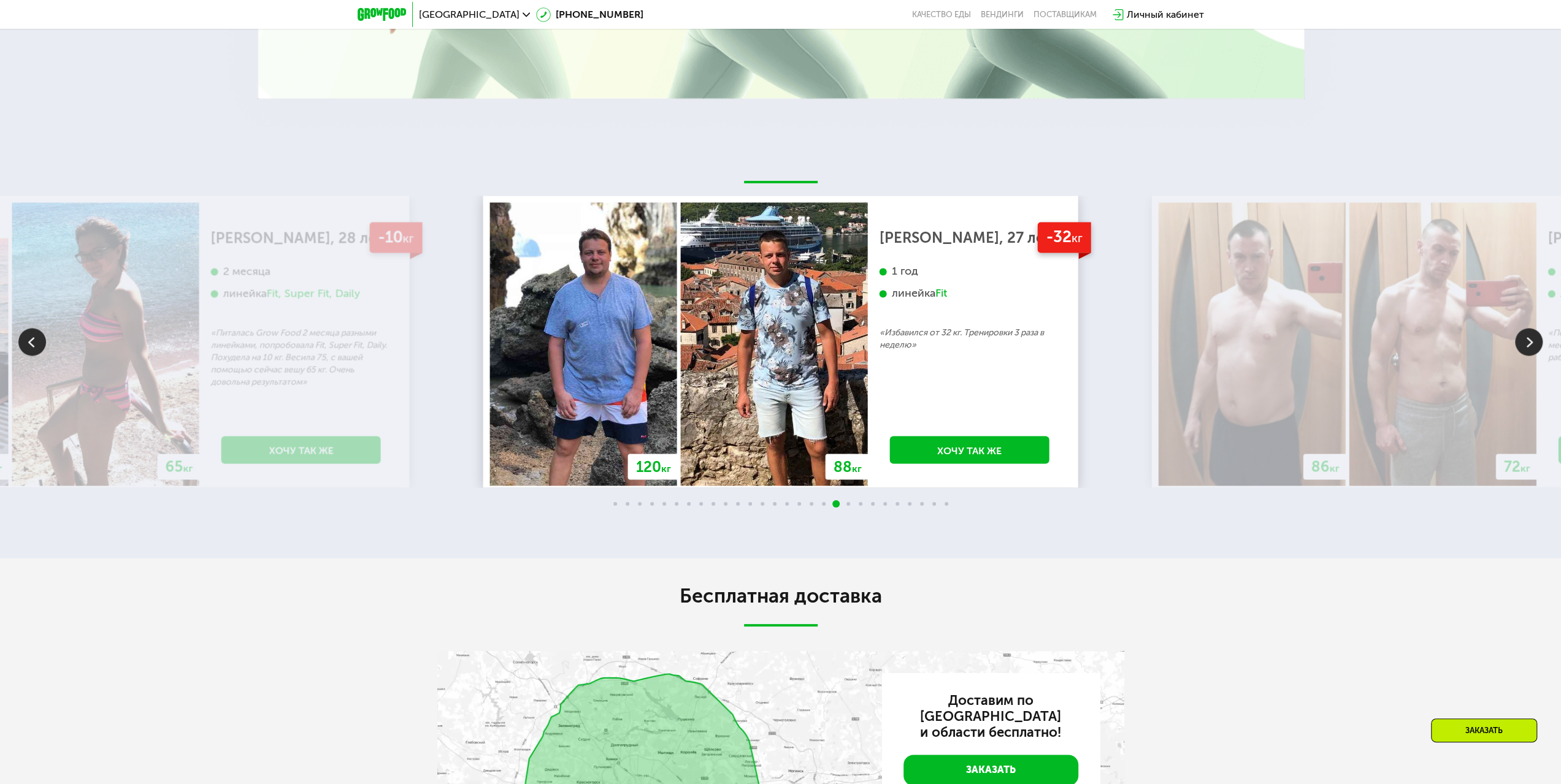
click at [1536, 339] on img at bounding box center [1529, 342] width 28 height 28
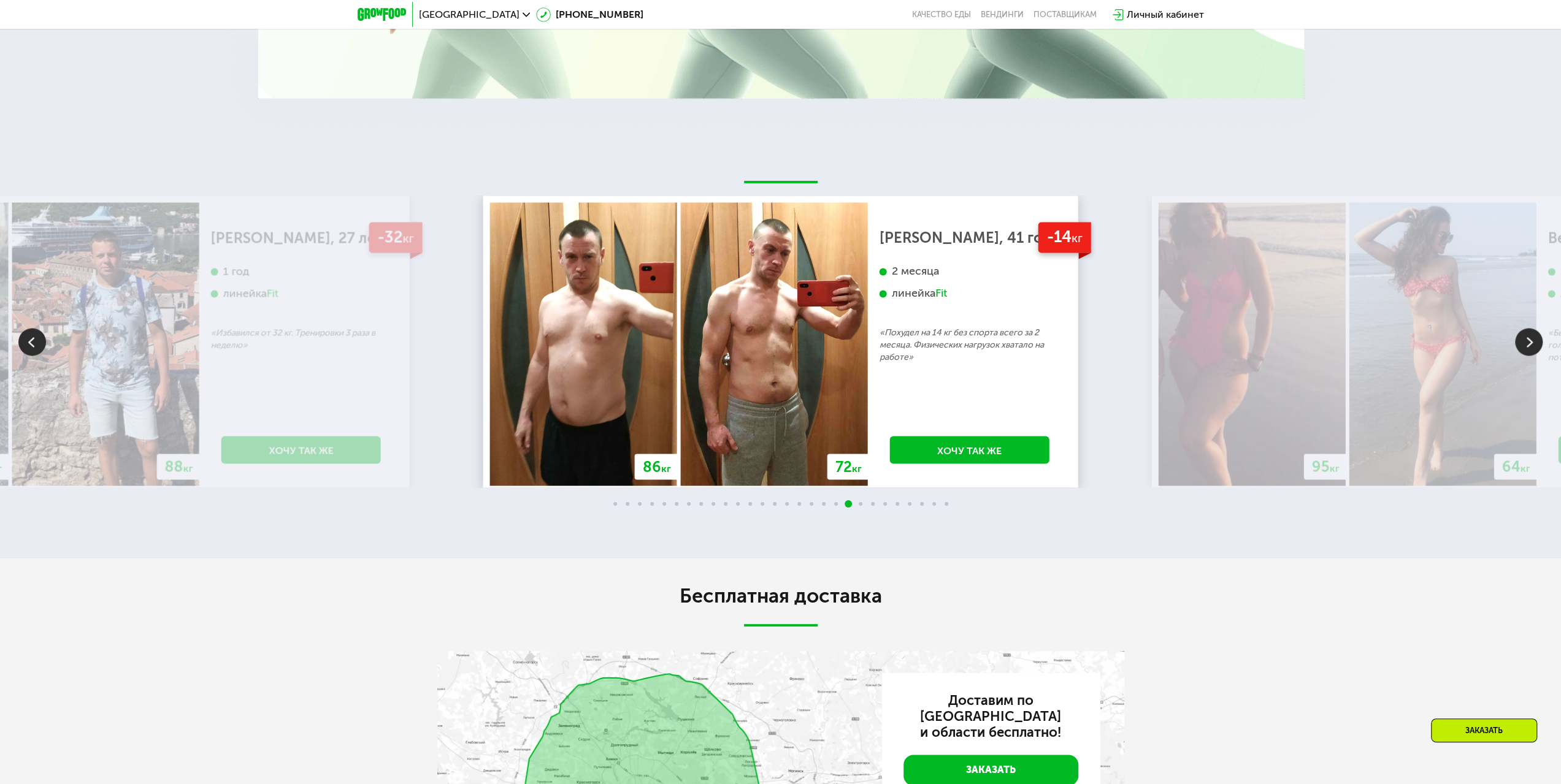
click at [1536, 339] on img at bounding box center [1529, 342] width 28 height 28
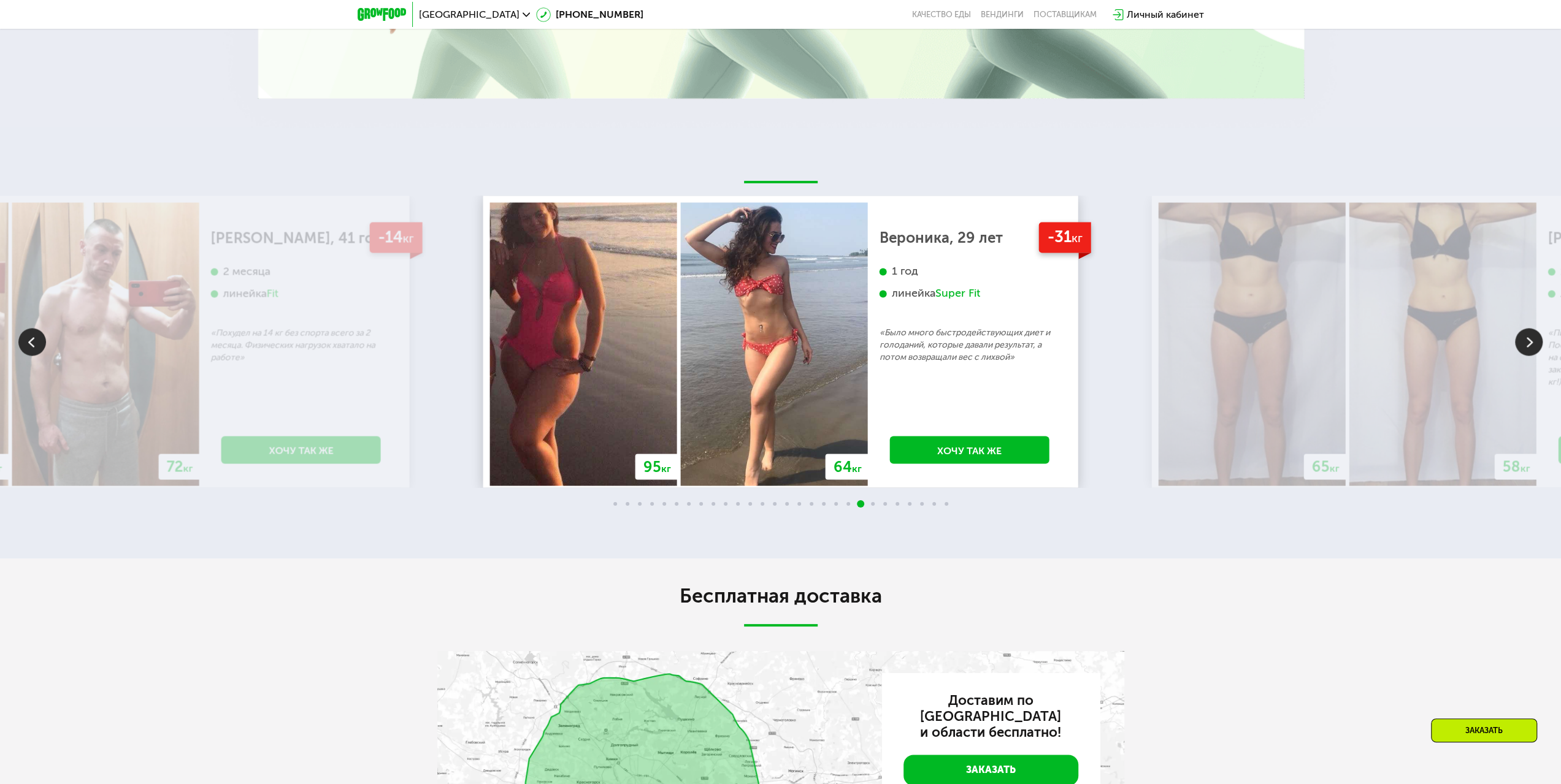
click at [1536, 339] on img at bounding box center [1529, 342] width 28 height 28
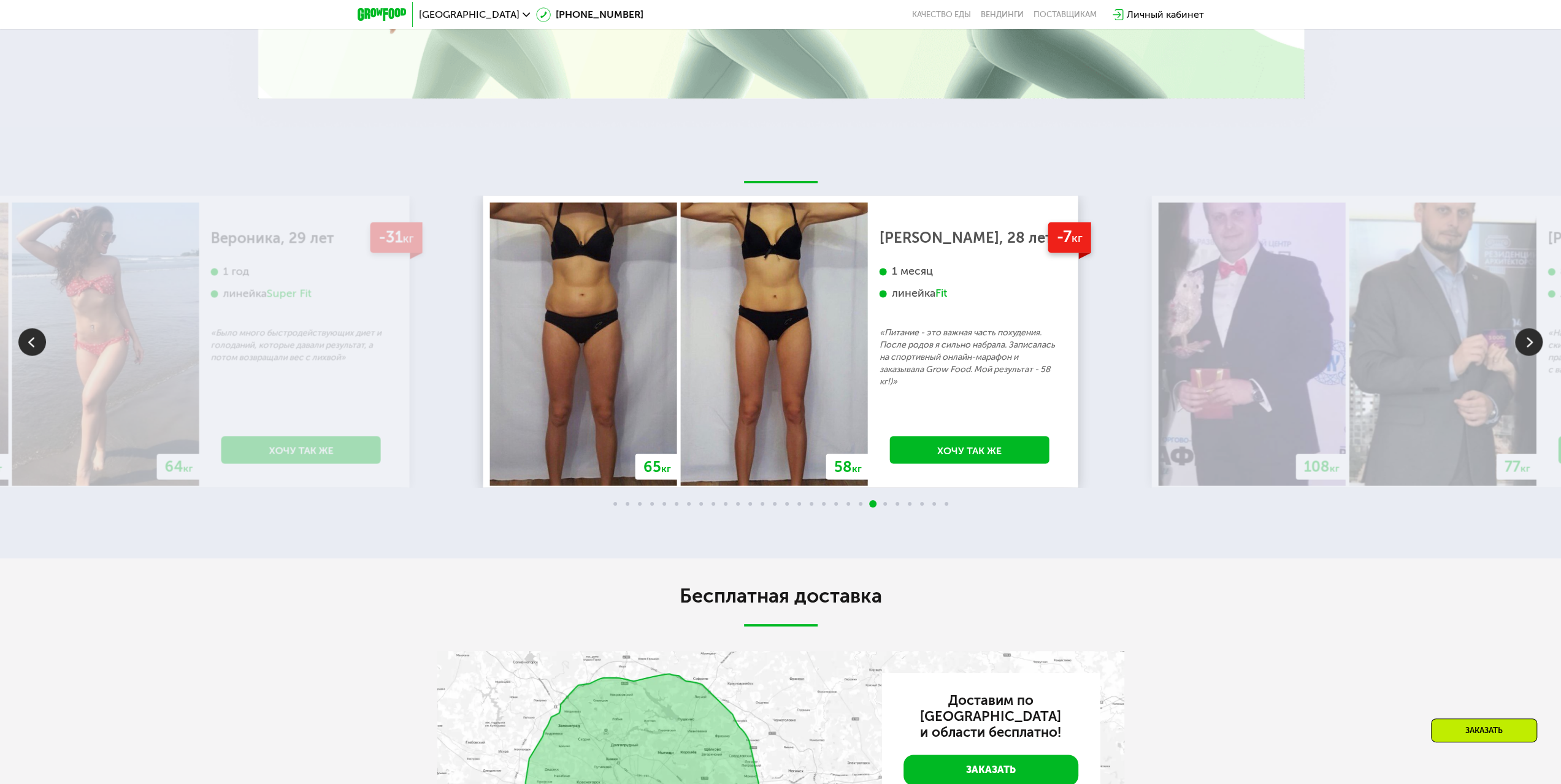
click at [1536, 339] on img at bounding box center [1529, 342] width 28 height 28
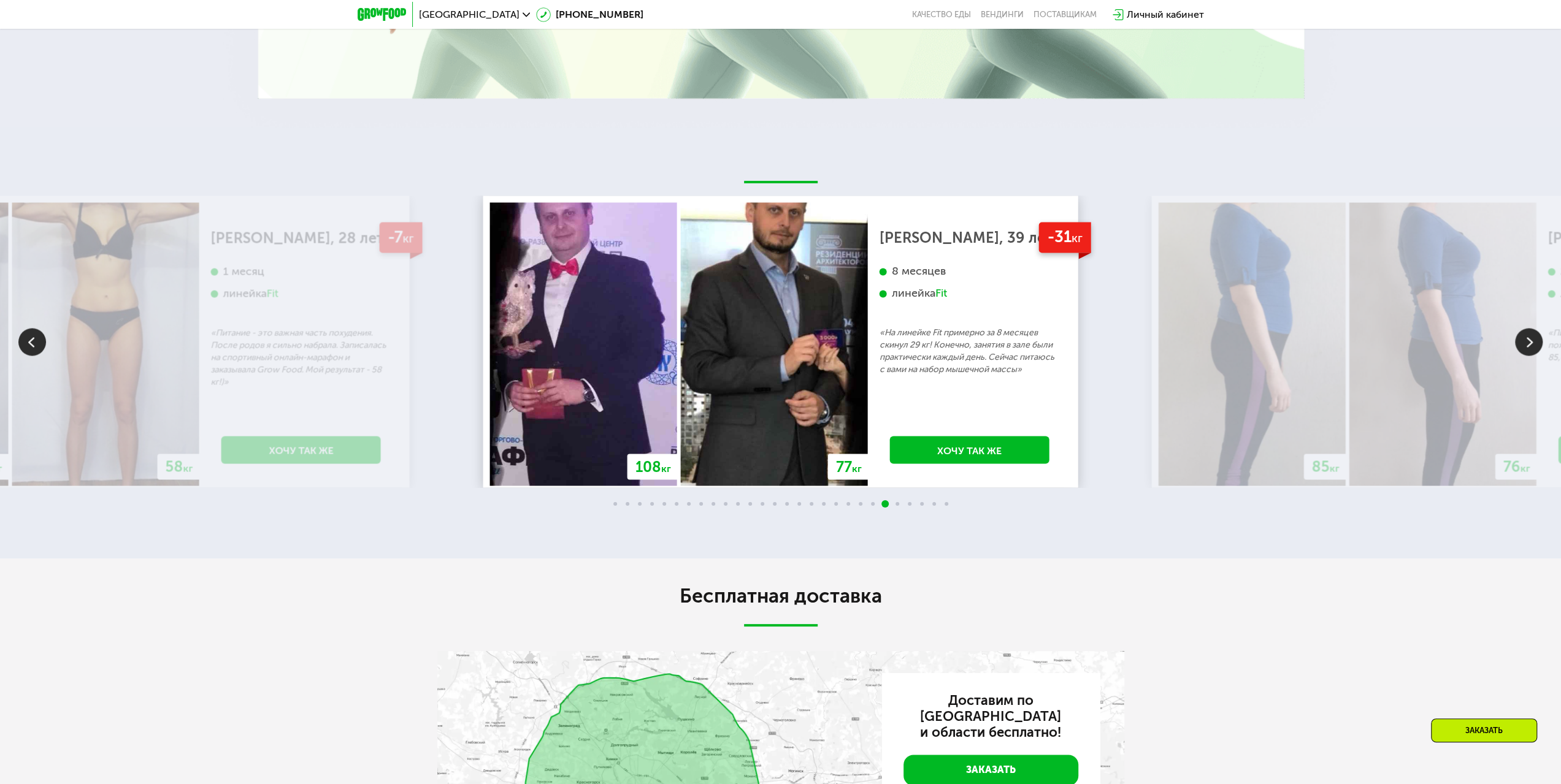
click at [1536, 339] on img at bounding box center [1529, 342] width 28 height 28
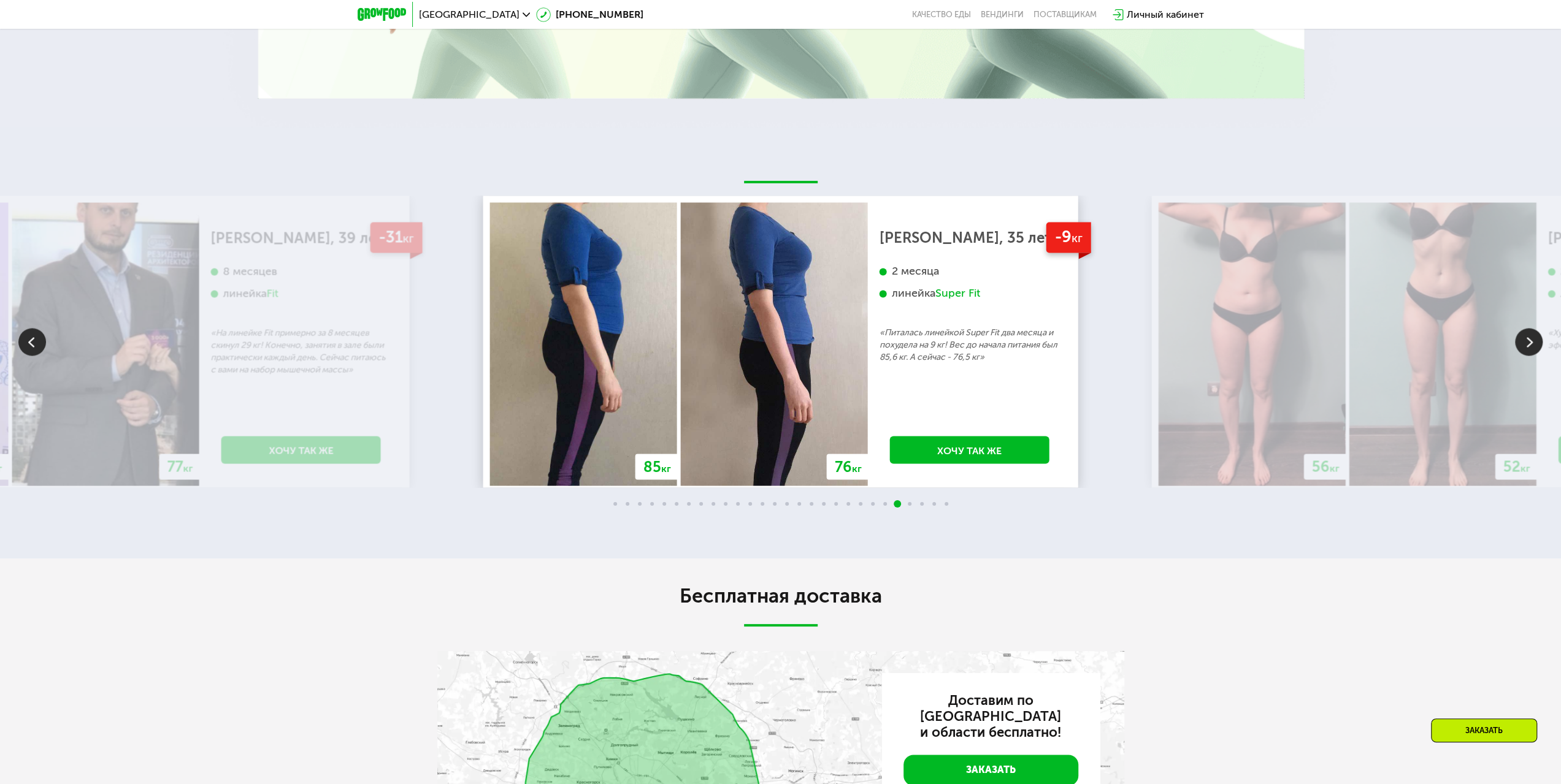
click at [1536, 339] on img at bounding box center [1529, 342] width 28 height 28
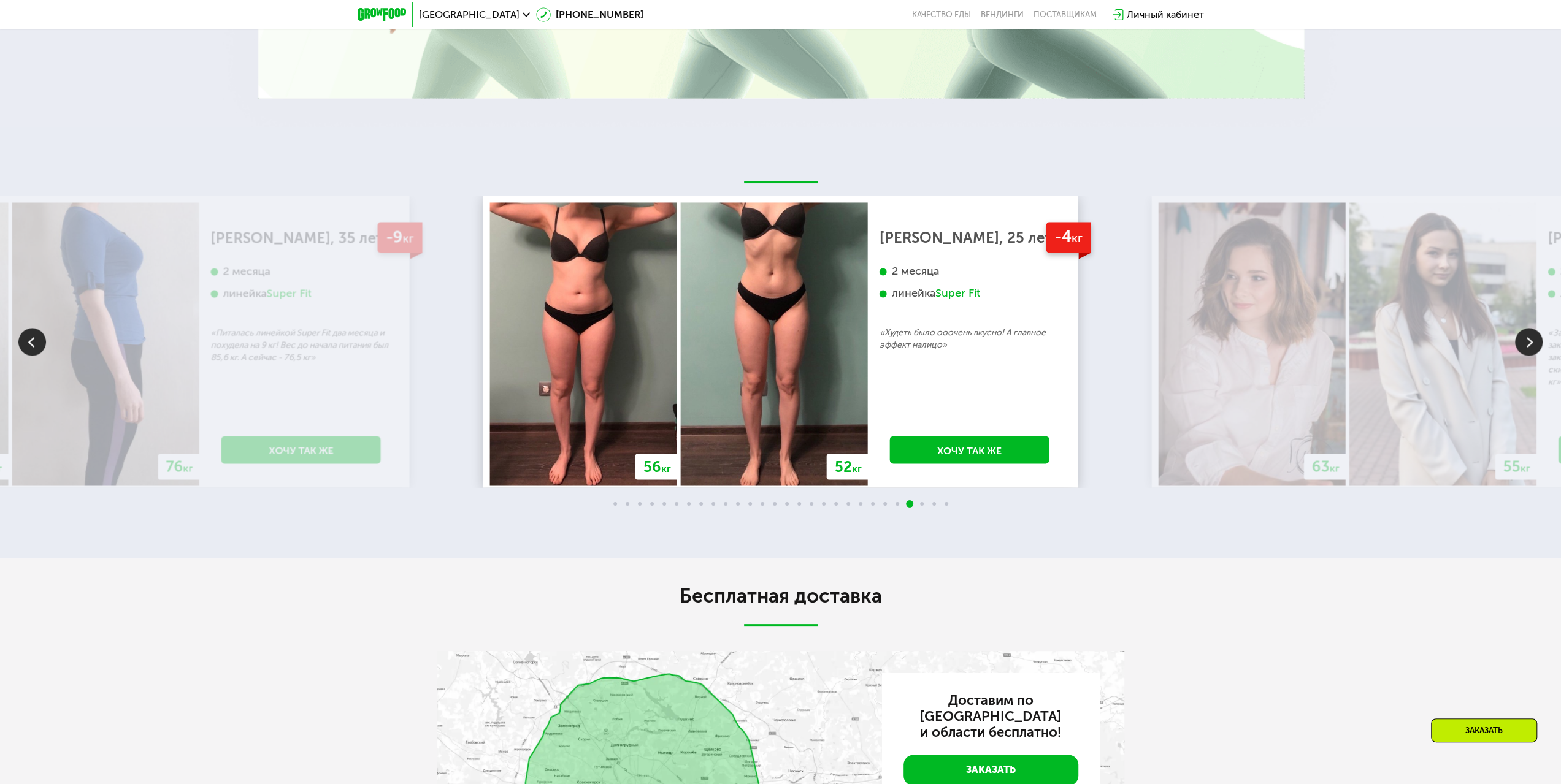
click at [1536, 339] on img at bounding box center [1529, 342] width 28 height 28
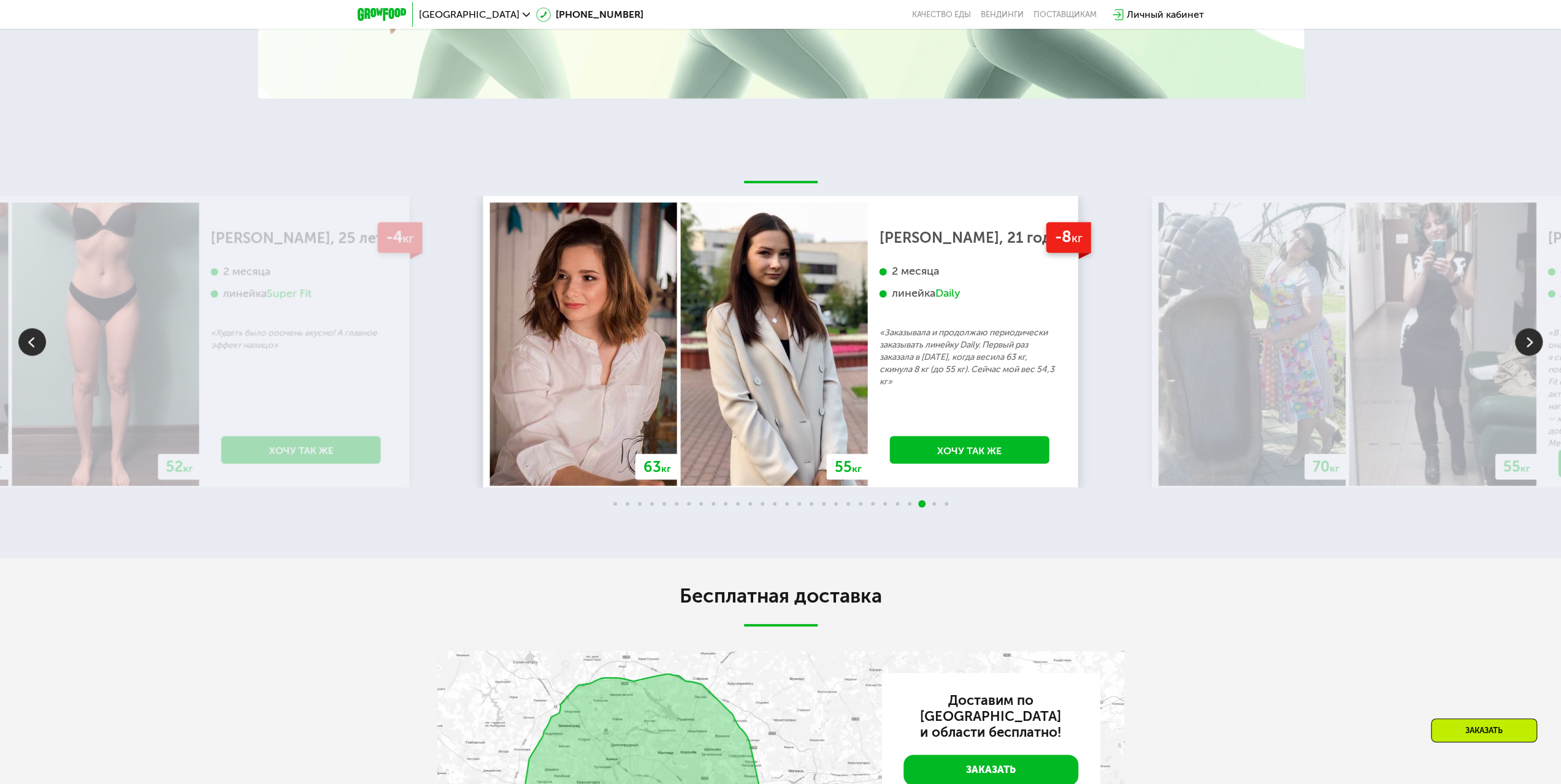
click at [1536, 339] on img at bounding box center [1529, 342] width 28 height 28
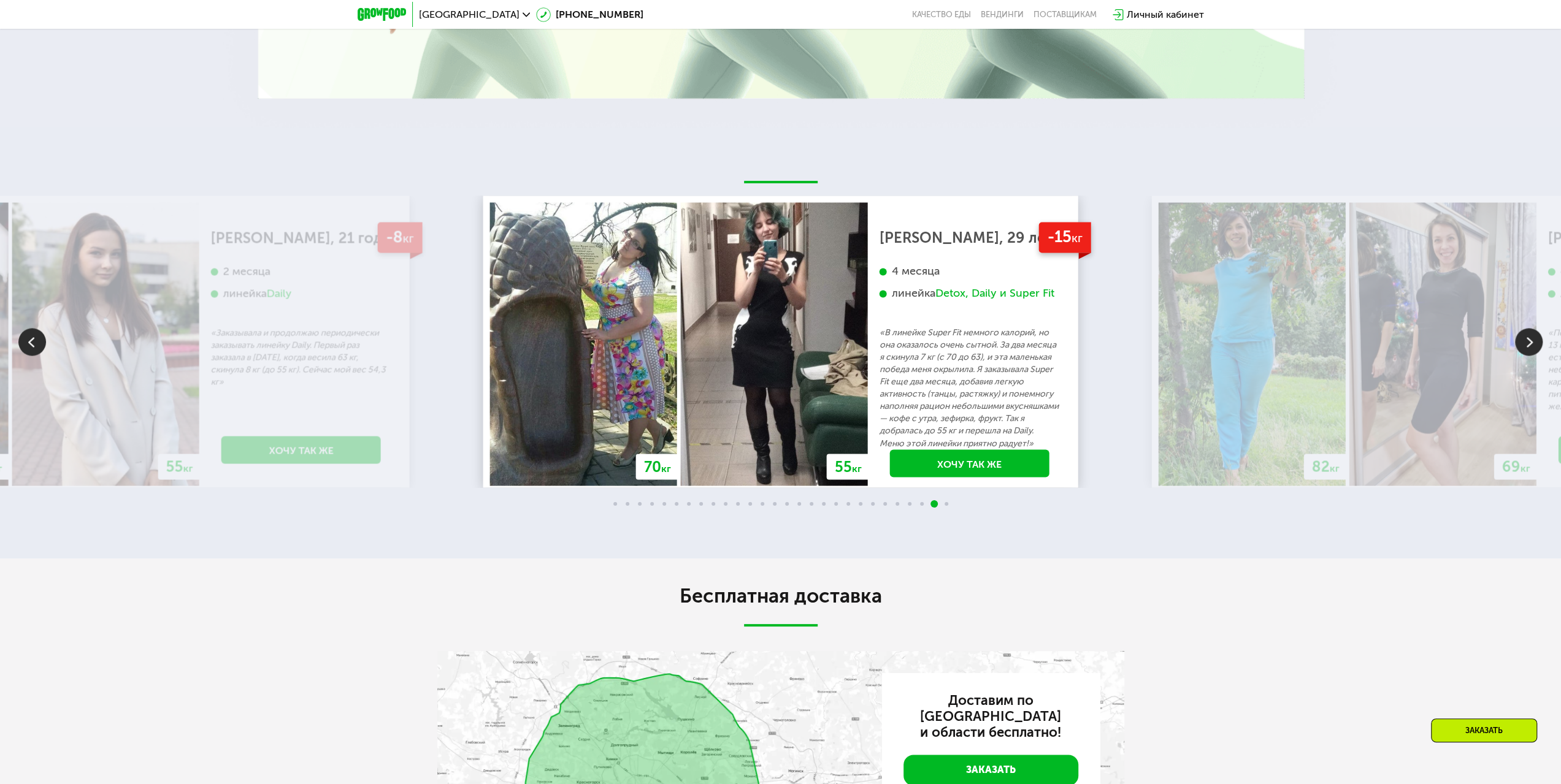
click at [1536, 339] on img at bounding box center [1529, 342] width 28 height 28
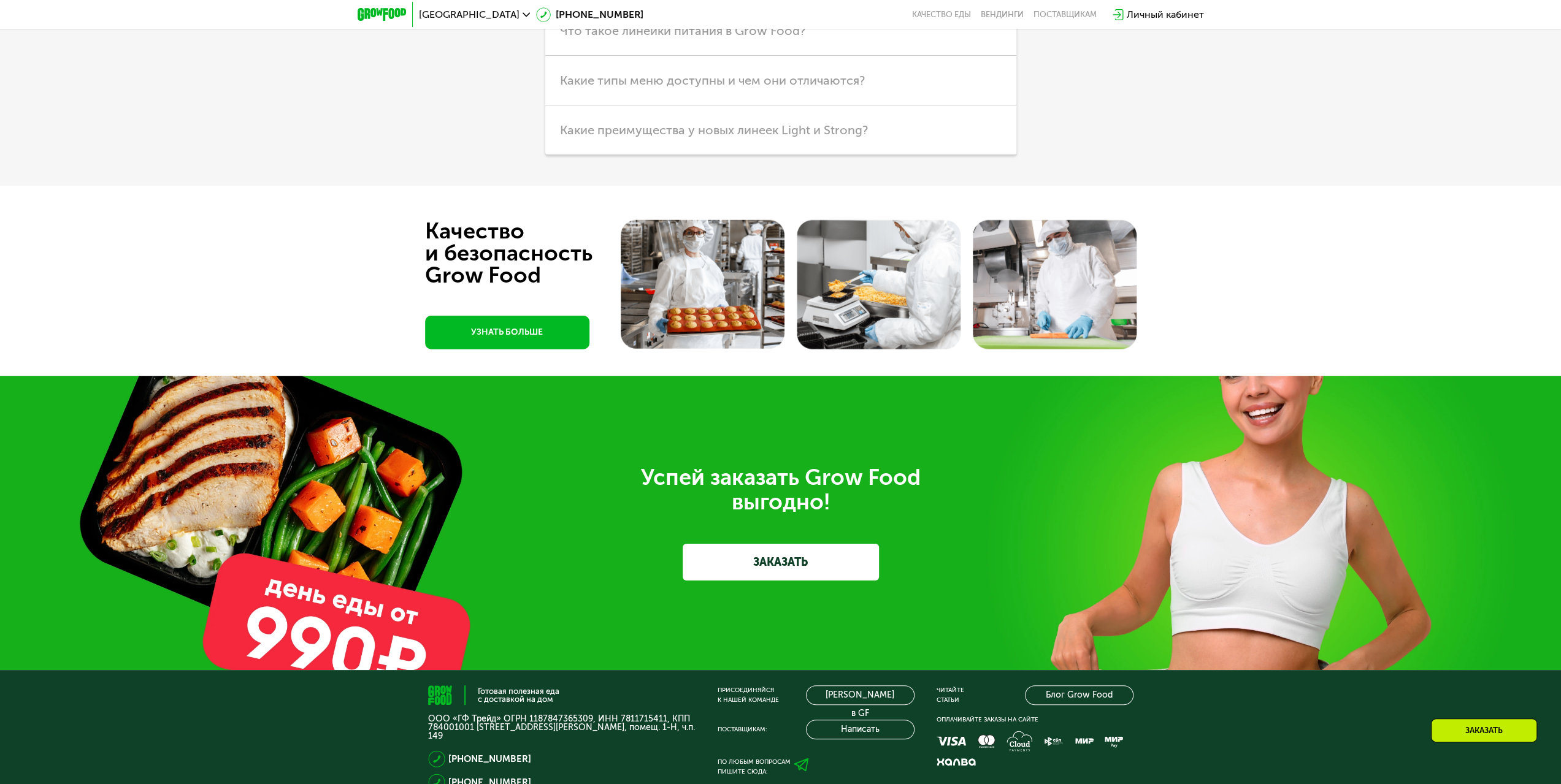
scroll to position [3065, 0]
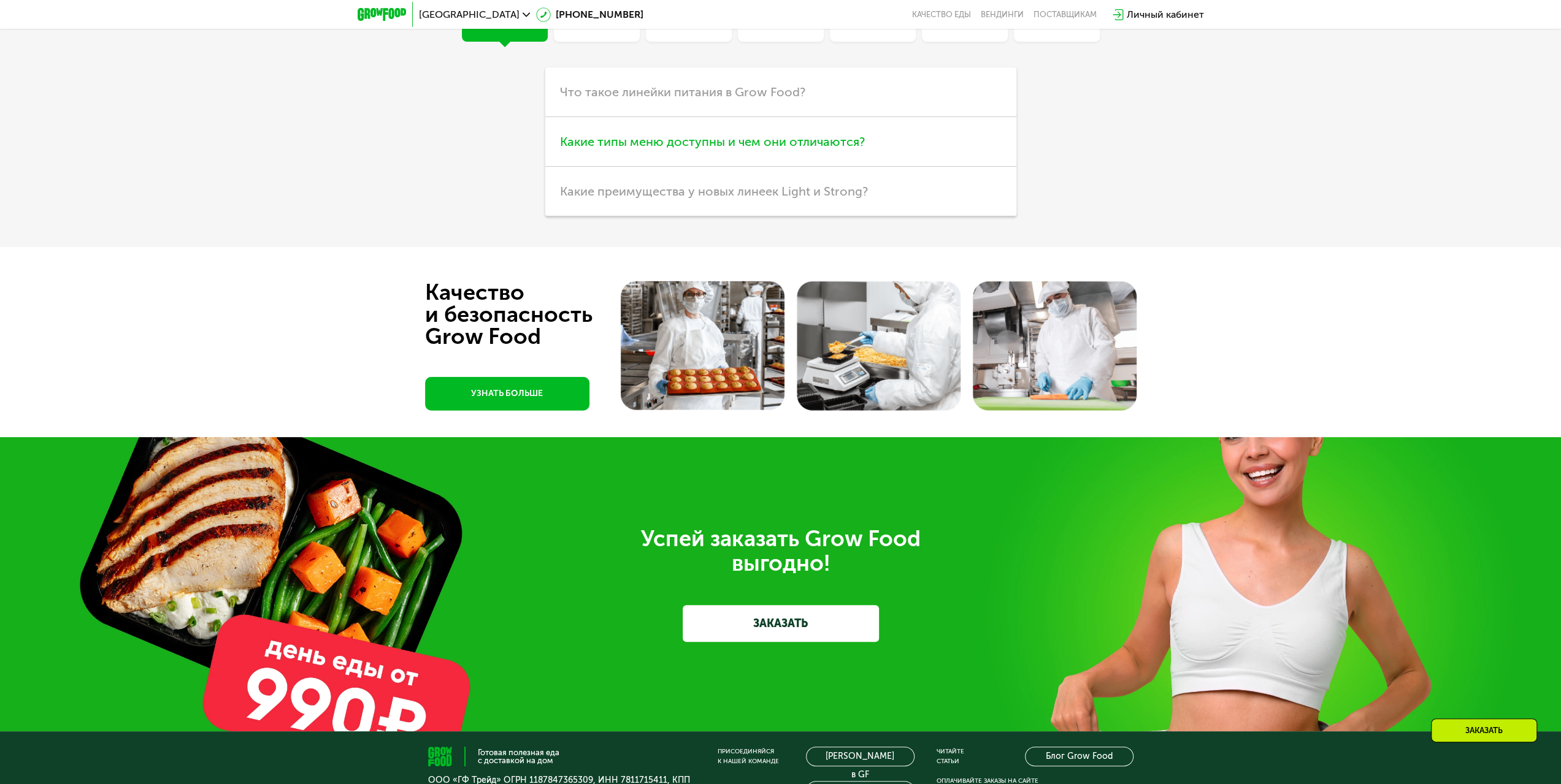
click at [729, 147] on span "Какие типы меню доступны и чем они отличаются?" at bounding box center [712, 141] width 305 height 15
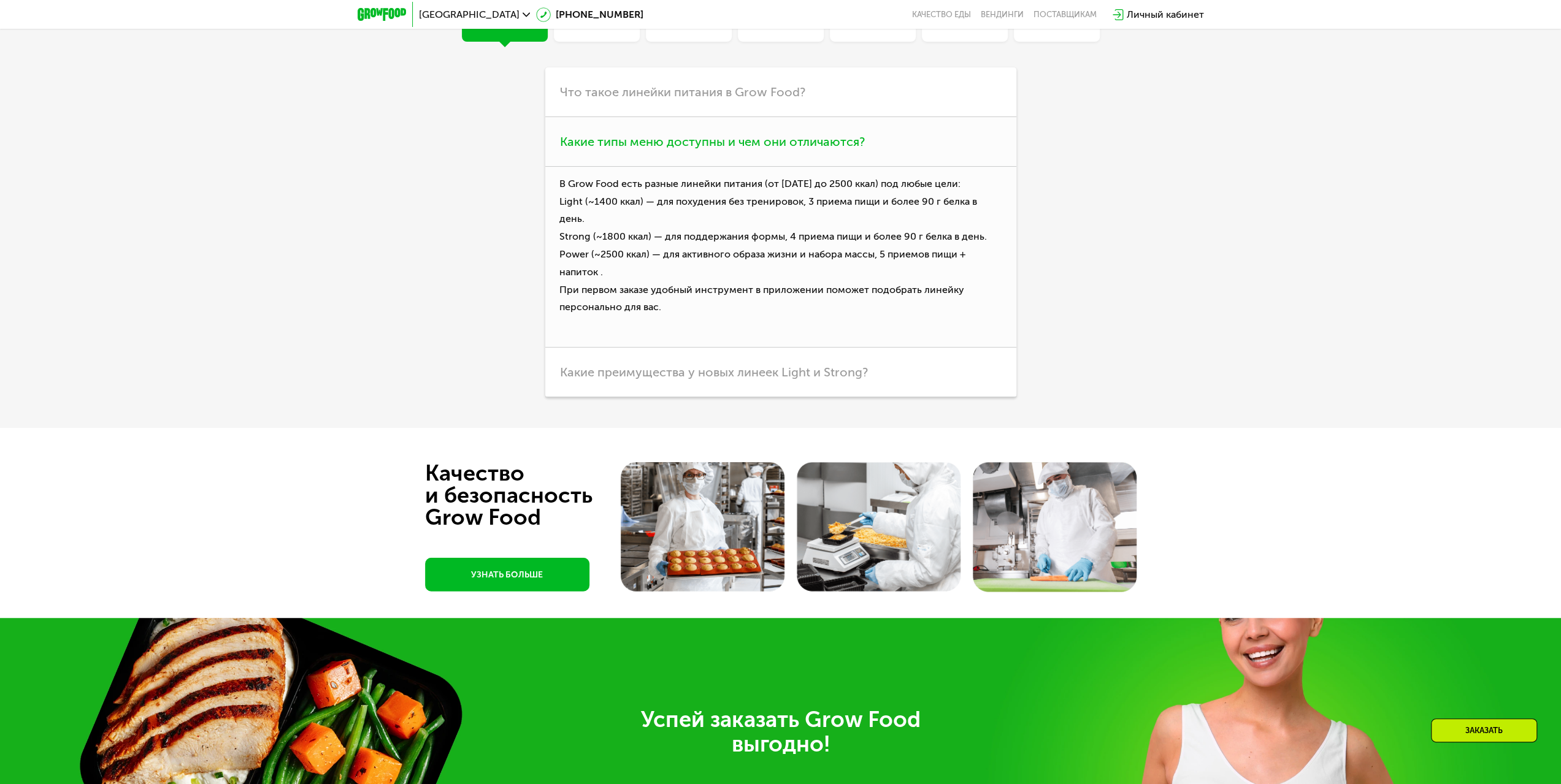
click at [641, 203] on p "В Grow Food есть разные линейки питания (от [DATE] до 2500 ккал) под любые цели…" at bounding box center [781, 256] width 471 height 181
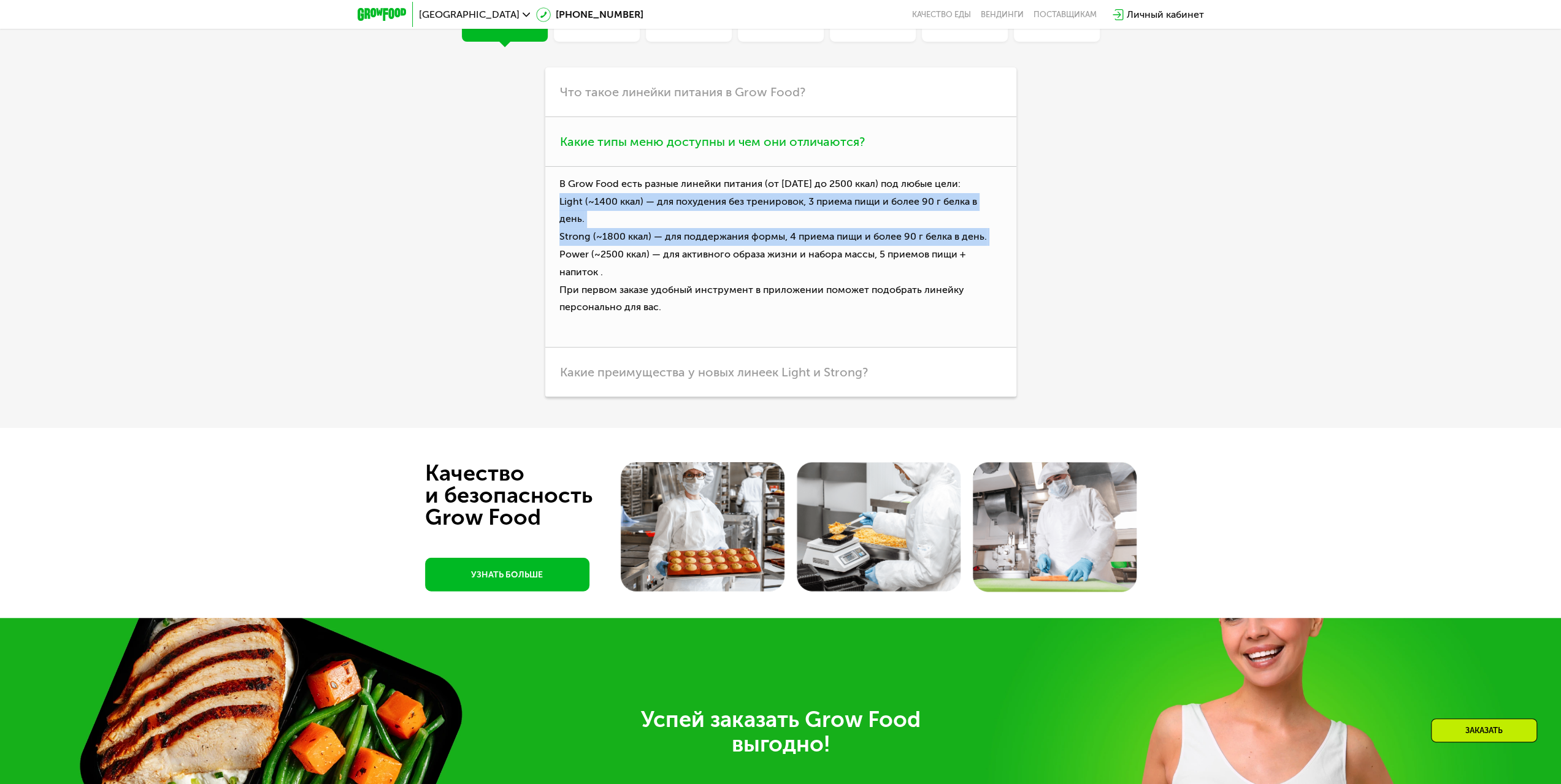
drag, startPoint x: 641, startPoint y: 203, endPoint x: 649, endPoint y: 221, distance: 19.7
click at [649, 221] on p "В Grow Food есть разные линейки питания (от [DATE] до 2500 ккал) под любые цели…" at bounding box center [781, 256] width 471 height 181
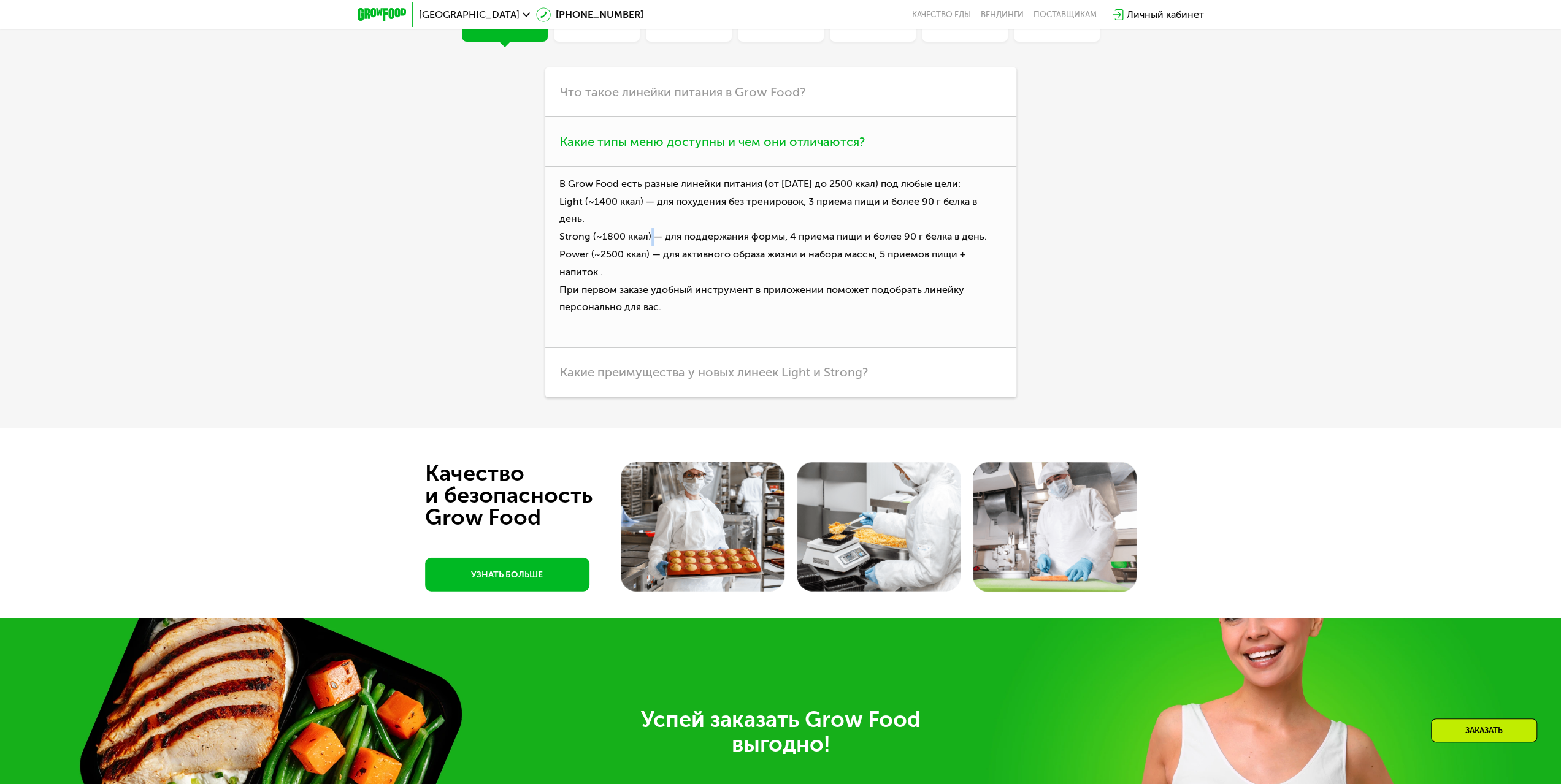
click at [649, 221] on p "В Grow Food есть разные линейки питания (от [DATE] до 2500 ккал) под любые цели…" at bounding box center [781, 256] width 471 height 181
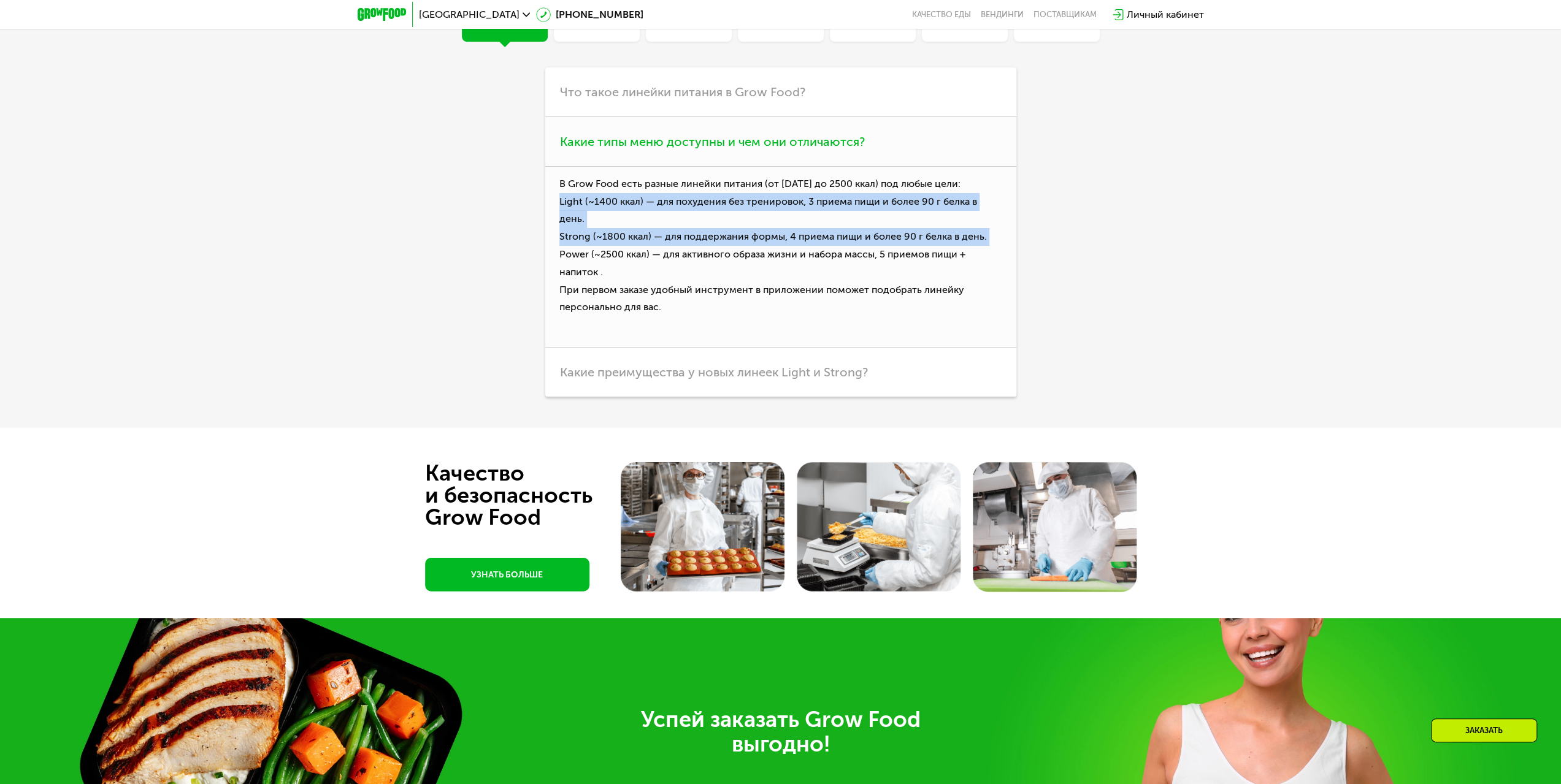
drag, startPoint x: 649, startPoint y: 221, endPoint x: 643, endPoint y: 205, distance: 17.1
click at [643, 205] on p "В Grow Food есть разные линейки питания (от [DATE] до 2500 ккал) под любые цели…" at bounding box center [781, 256] width 471 height 181
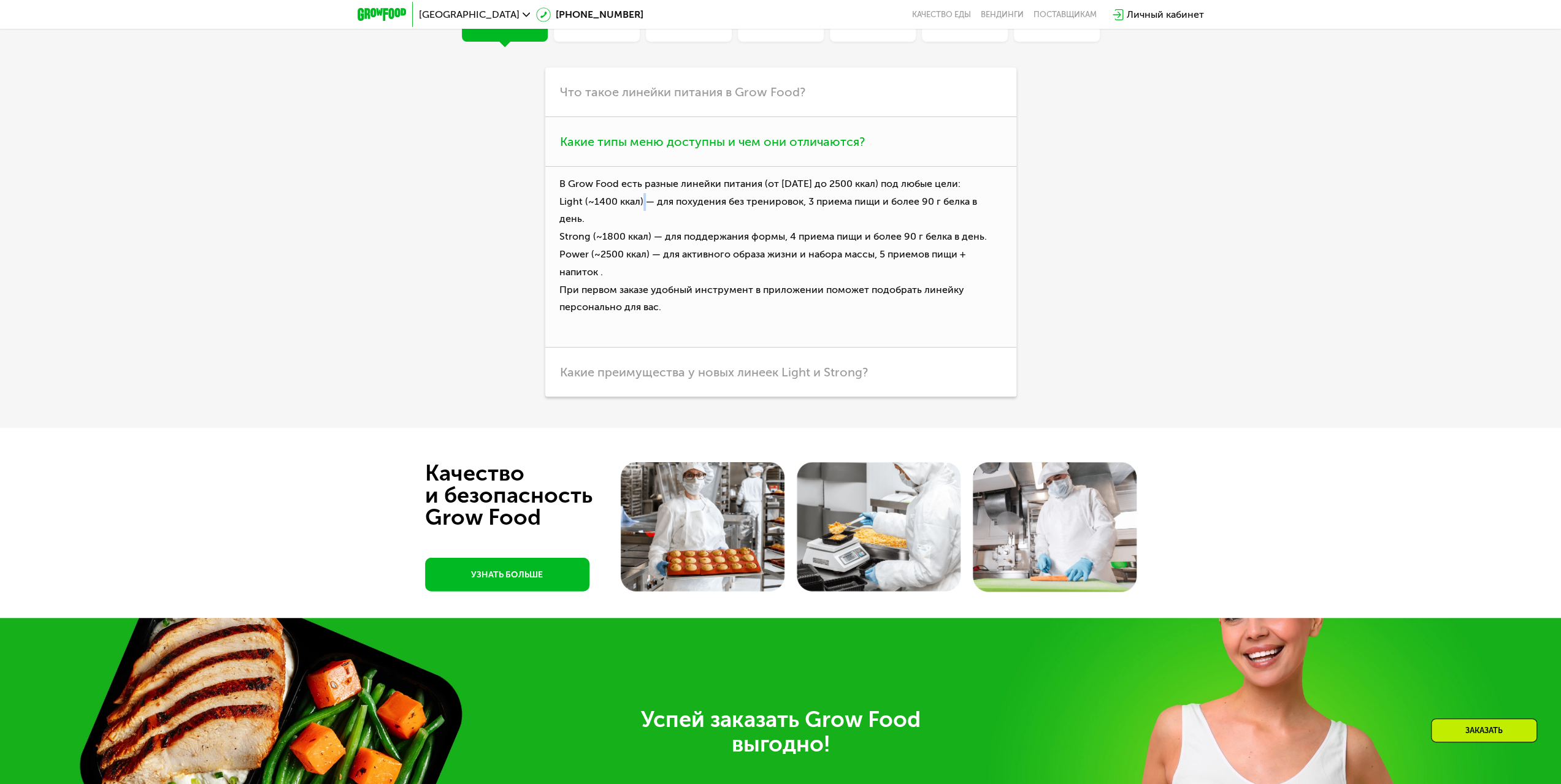
click at [643, 205] on p "В Grow Food есть разные линейки питания (от [DATE] до 2500 ккал) под любые цели…" at bounding box center [781, 256] width 471 height 181
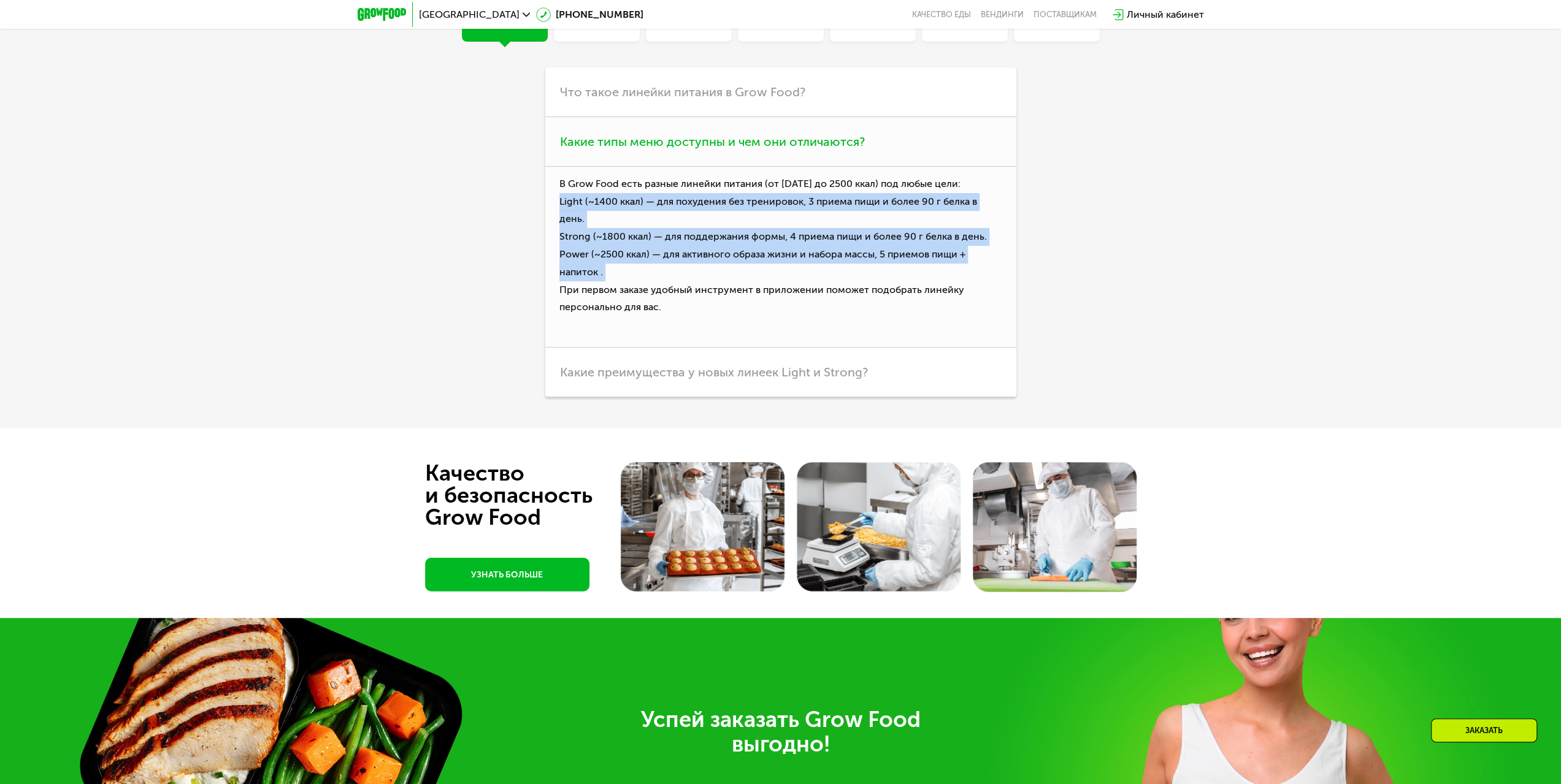
drag, startPoint x: 643, startPoint y: 205, endPoint x: 657, endPoint y: 248, distance: 45.2
click at [657, 248] on p "В Grow Food есть разные линейки питания (от [DATE] до 2500 ккал) под любые цели…" at bounding box center [781, 256] width 471 height 181
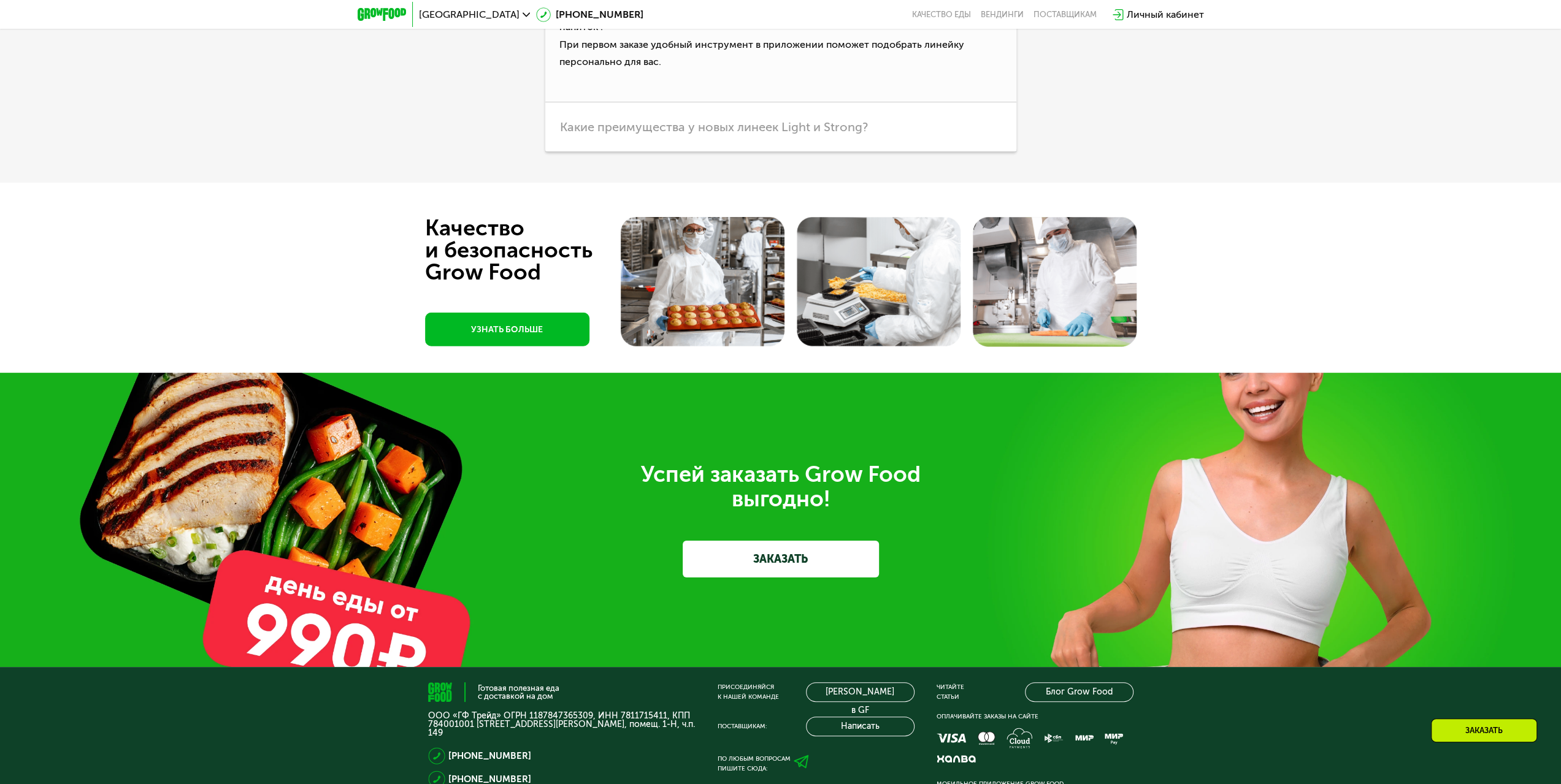
scroll to position [3371, 0]
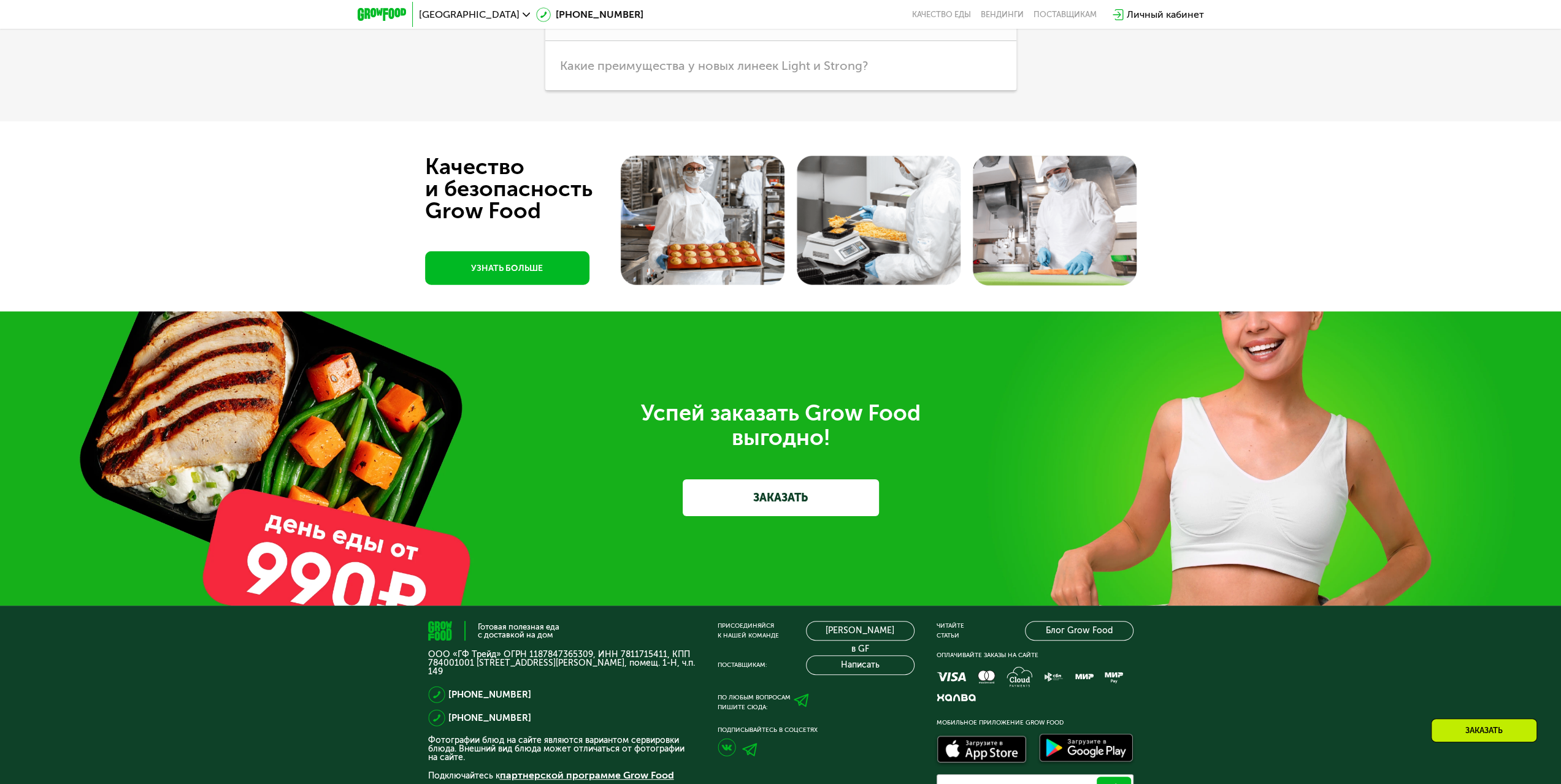
click at [769, 483] on link "ЗАКАЗАТЬ" at bounding box center [780, 498] width 196 height 37
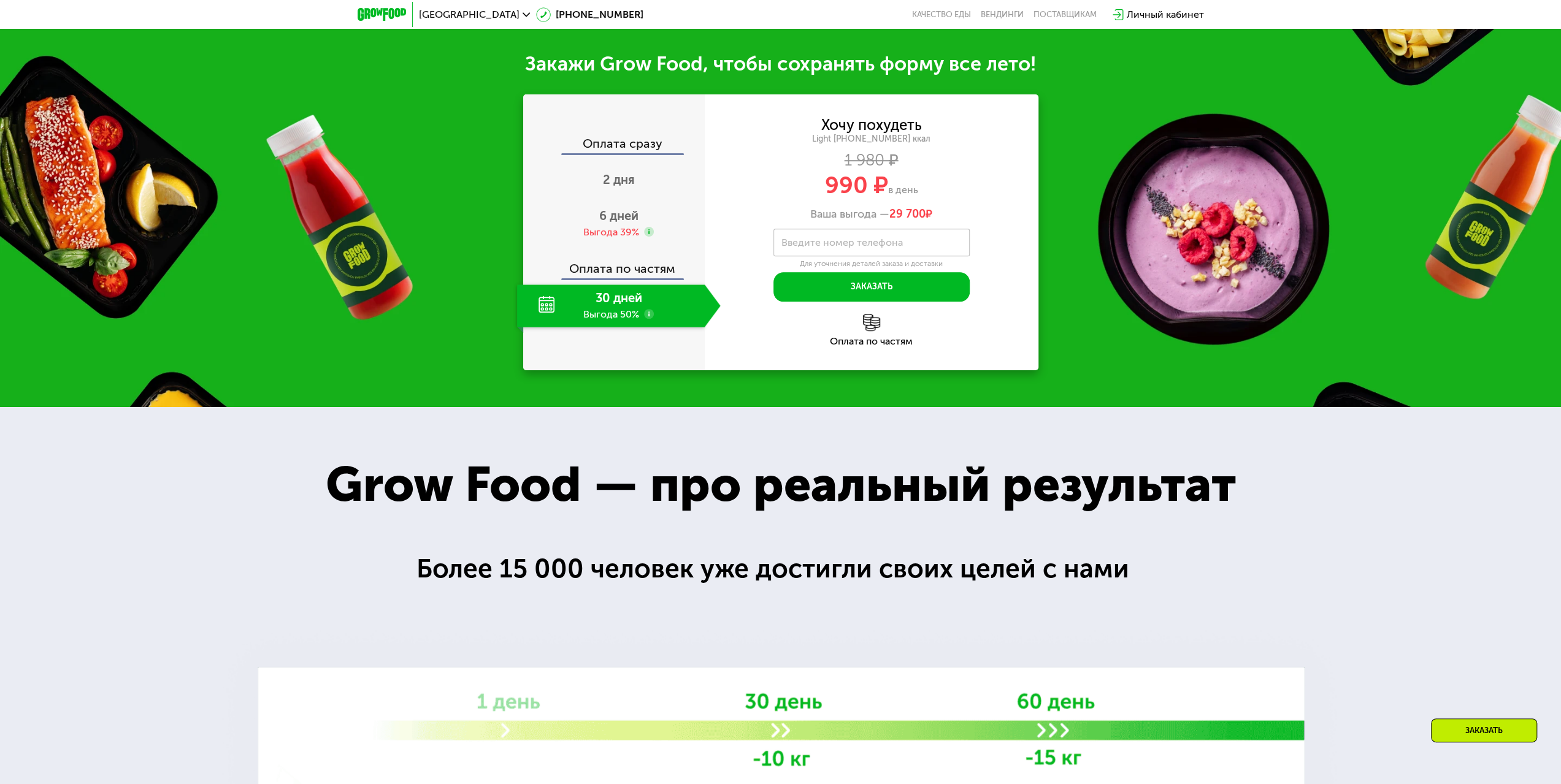
scroll to position [804, 0]
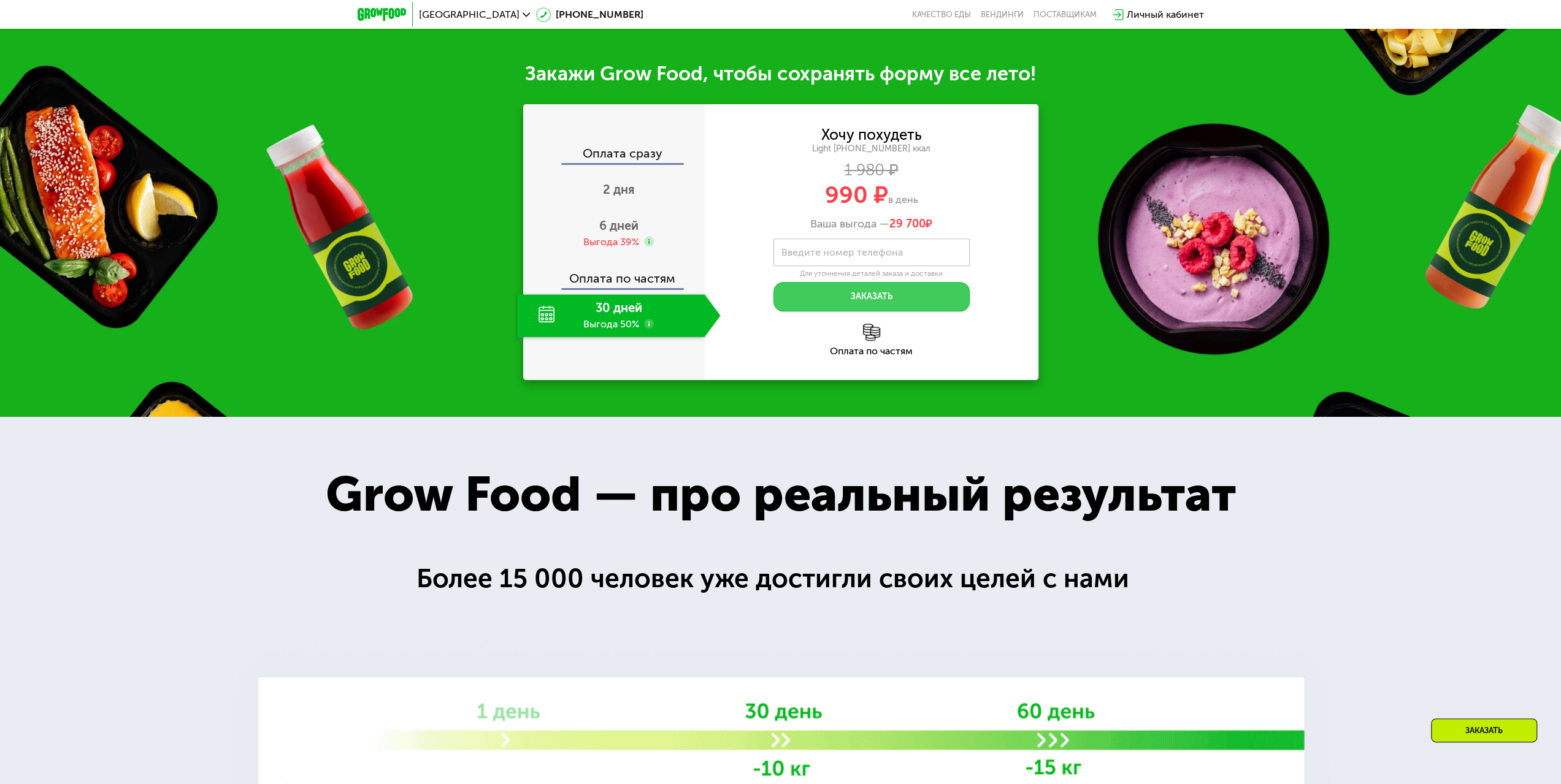
click at [879, 304] on button "Заказать" at bounding box center [871, 297] width 196 height 30
click at [925, 13] on link "Качество еды" at bounding box center [941, 14] width 58 height 10
